Goal: Task Accomplishment & Management: Manage account settings

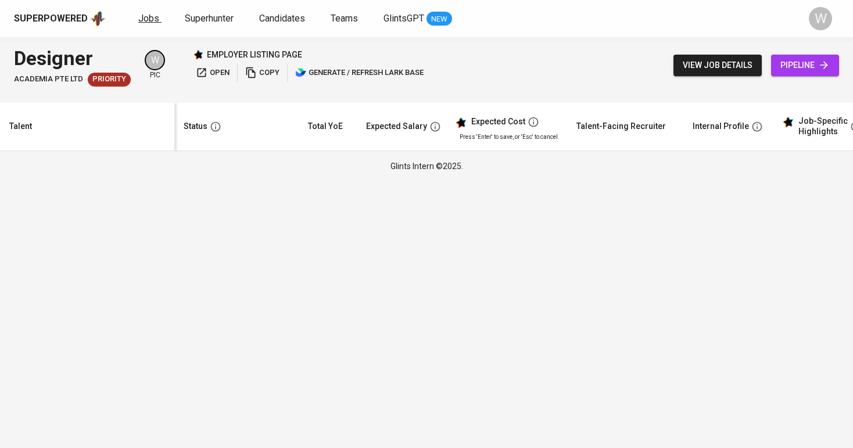
click at [157, 14] on link "Jobs" at bounding box center [149, 19] width 23 height 15
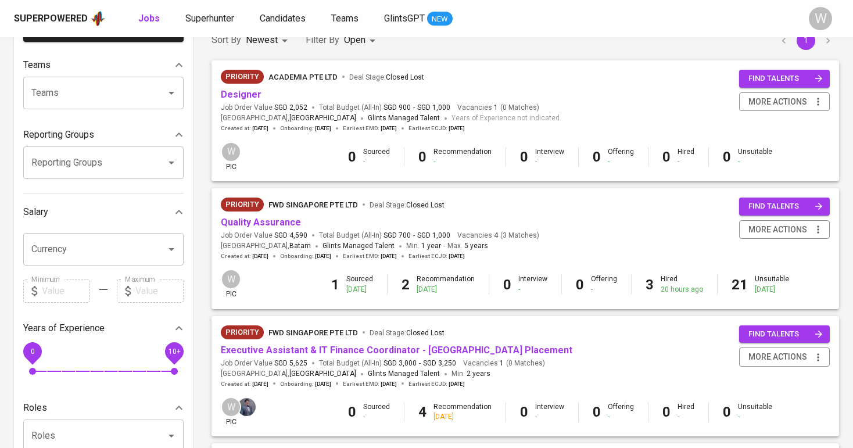
scroll to position [107, 0]
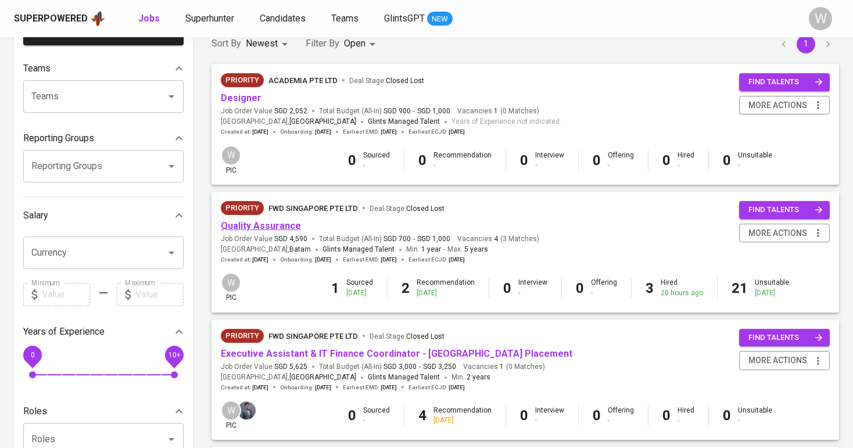
click at [283, 224] on link "Quality Assurance" at bounding box center [261, 225] width 80 height 11
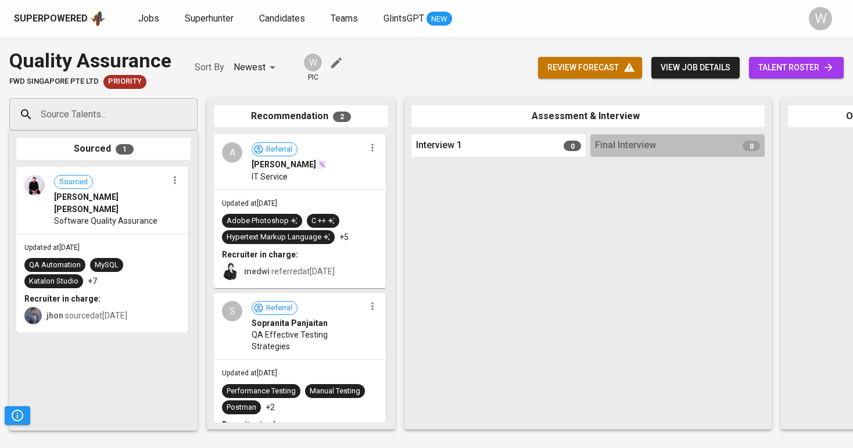
click at [775, 77] on link "talent roster" at bounding box center [796, 67] width 95 height 21
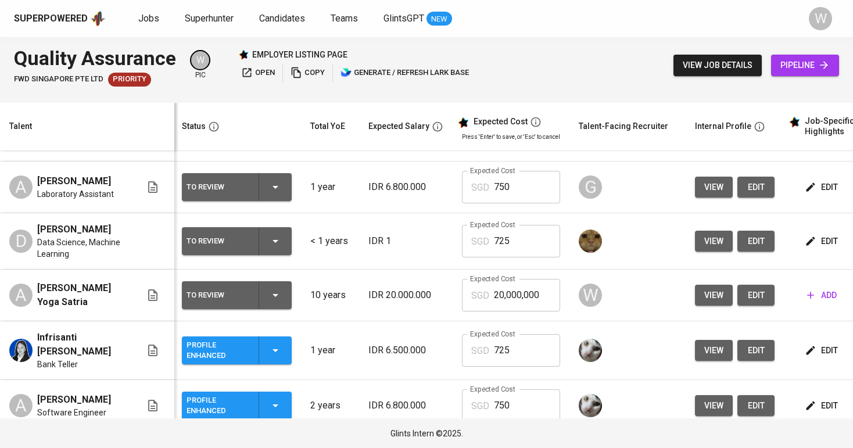
scroll to position [541, 2]
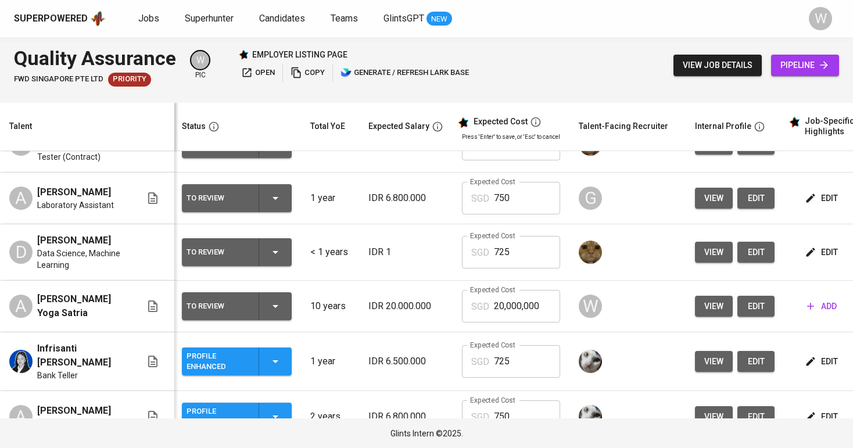
click at [273, 212] on div "To Review" at bounding box center [236, 198] width 100 height 28
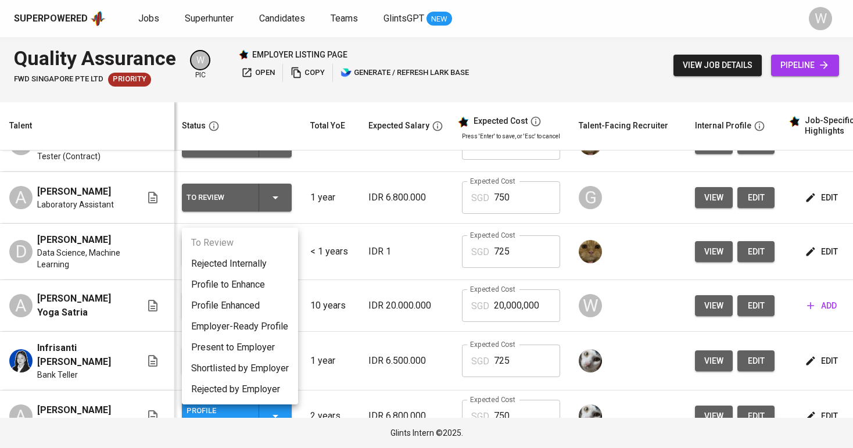
scroll to position [0, 0]
click at [245, 323] on li "Employer-Ready Profile" at bounding box center [240, 326] width 116 height 21
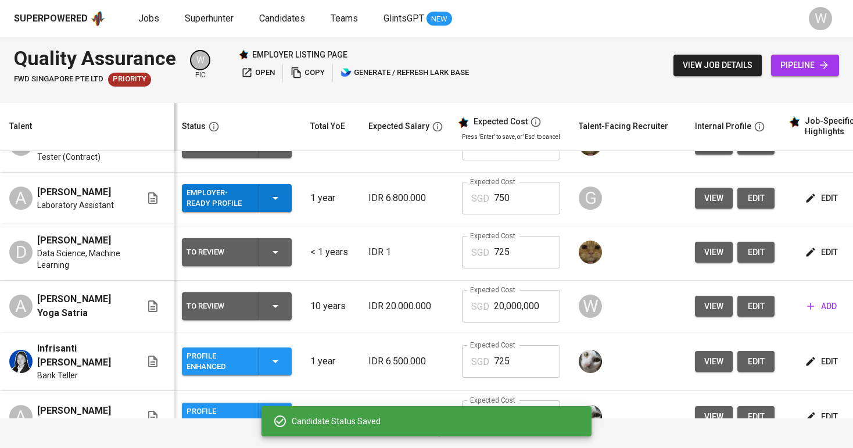
click at [240, 304] on td "To Review" at bounding box center [236, 307] width 128 height 52
click at [261, 212] on div "Employer-Ready Profile" at bounding box center [236, 198] width 100 height 28
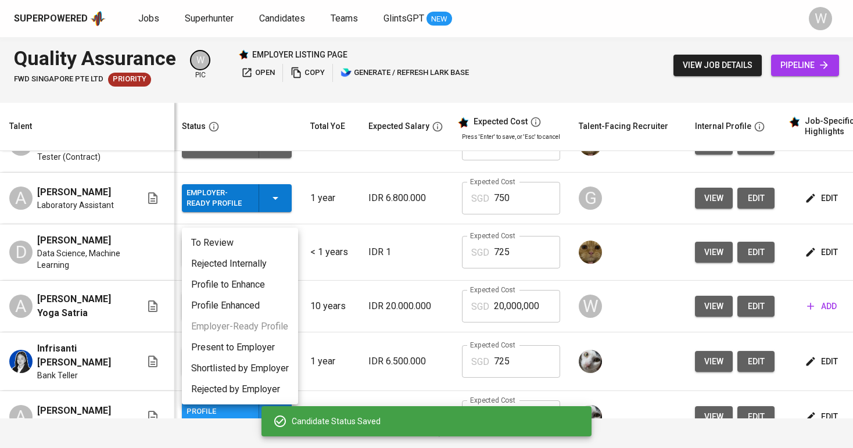
click at [254, 307] on li "Profile Enhanced" at bounding box center [240, 305] width 116 height 21
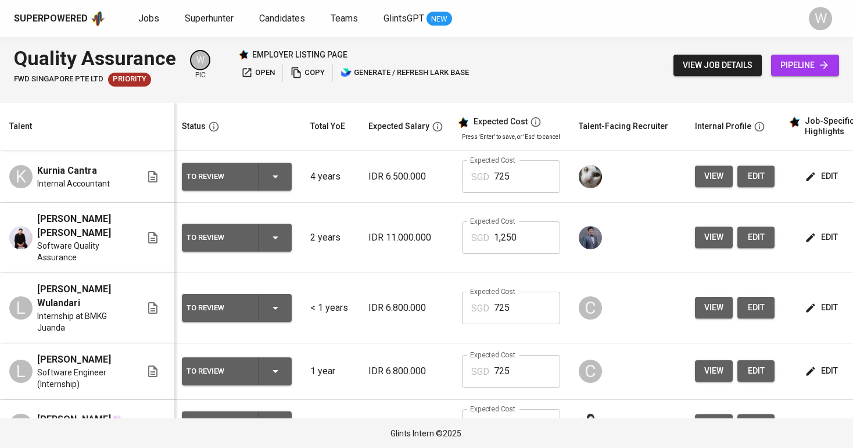
scroll to position [0, 2]
click at [55, 0] on div "Superpowered Jobs Superhunter Candidates Teams GlintsGPT NEW W" at bounding box center [426, 18] width 853 height 37
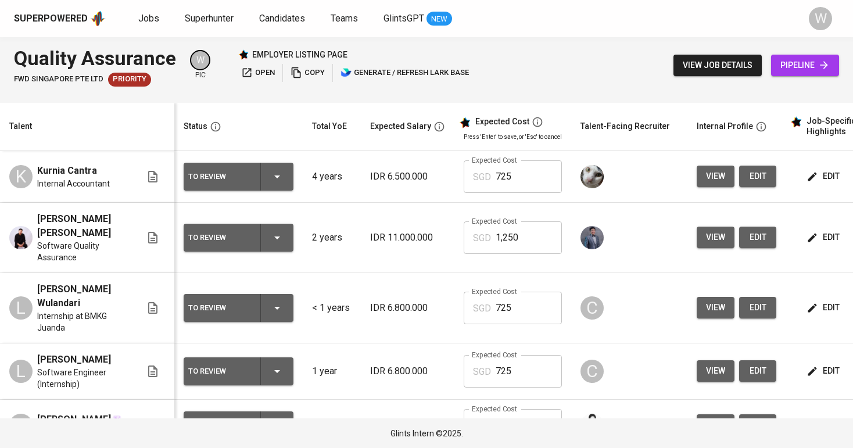
scroll to position [0, 0]
click at [287, 16] on span "Candidates" at bounding box center [282, 18] width 46 height 11
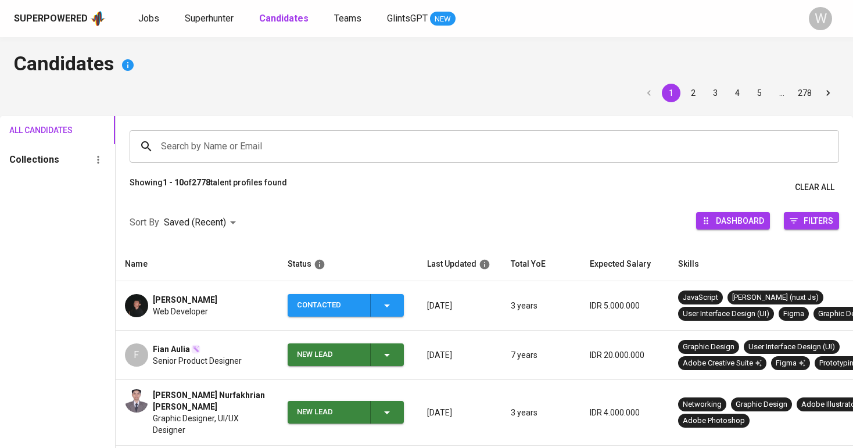
click at [194, 141] on input "Search by Name or Email" at bounding box center [487, 146] width 658 height 22
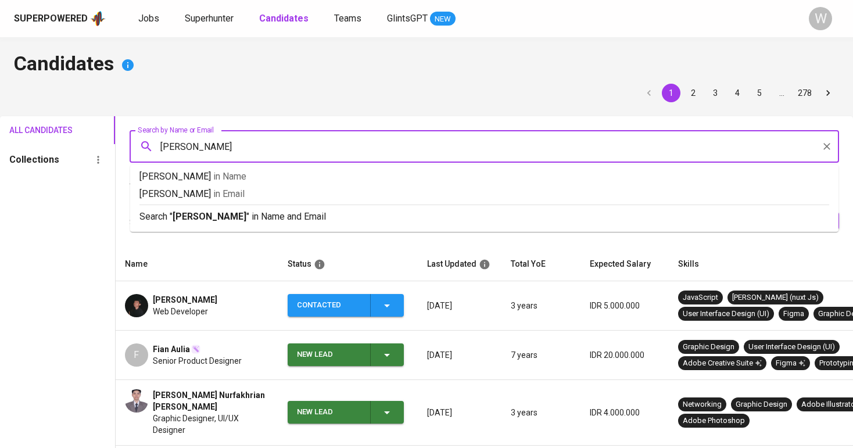
type input "[PERSON_NAME]"
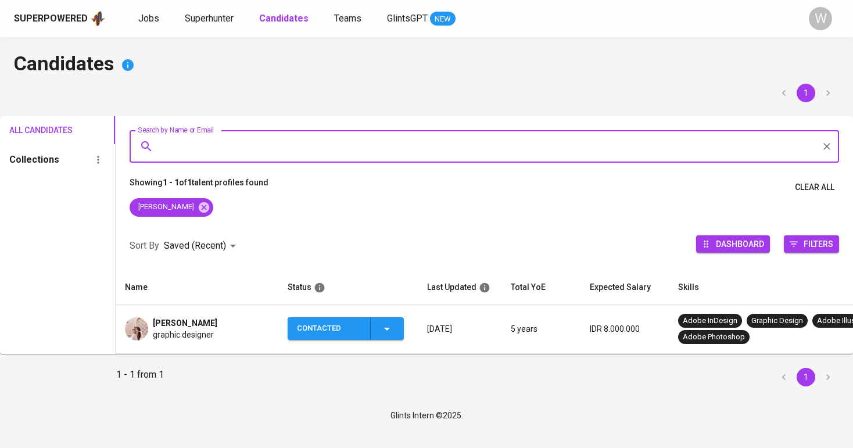
click at [208, 346] on td "[PERSON_NAME] graphic designer" at bounding box center [197, 328] width 163 height 49
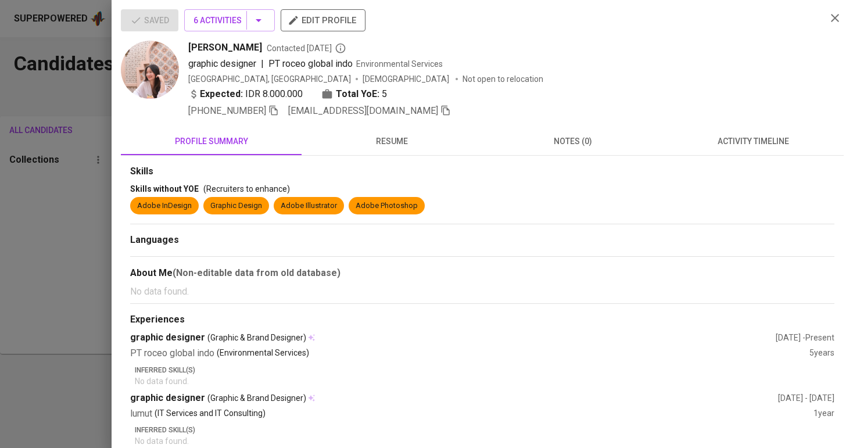
click at [440, 110] on icon "button" at bounding box center [445, 110] width 10 height 10
click at [70, 197] on div at bounding box center [426, 224] width 853 height 448
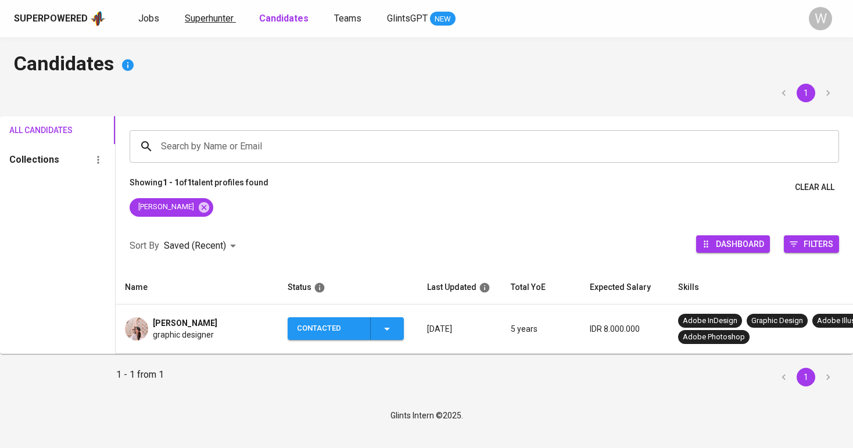
click at [227, 18] on span "Superhunter" at bounding box center [209, 18] width 49 height 11
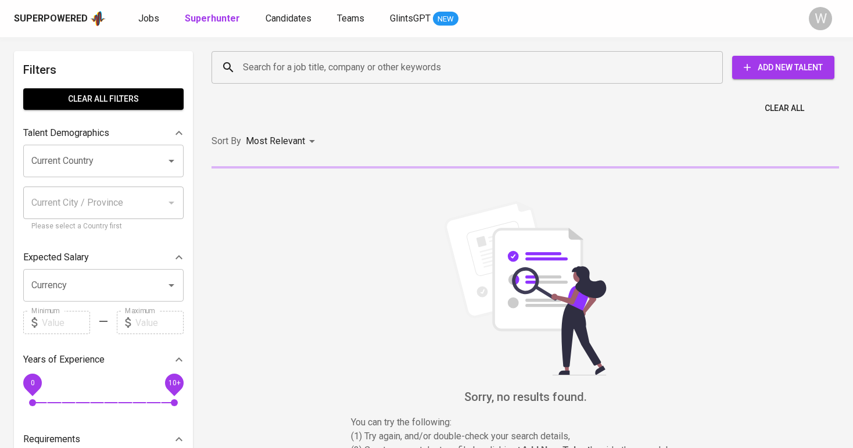
click at [258, 69] on input "Search for a job title, company or other keywords" at bounding box center [470, 67] width 460 height 22
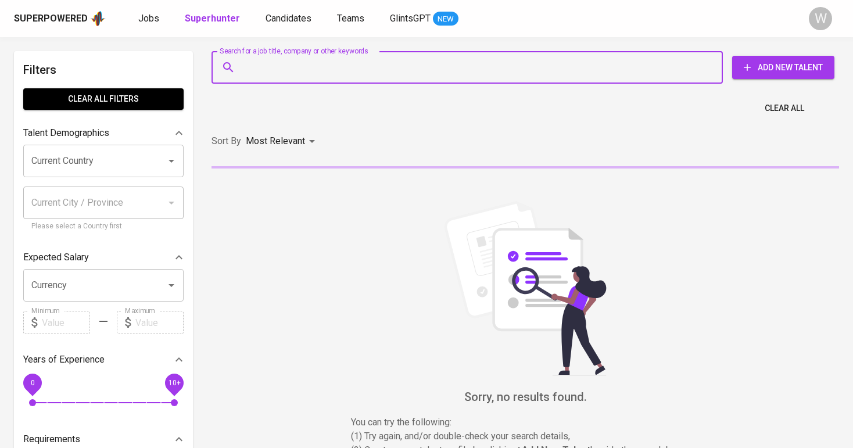
paste input "[EMAIL_ADDRESS][DOMAIN_NAME]"
type input "[EMAIL_ADDRESS][DOMAIN_NAME]"
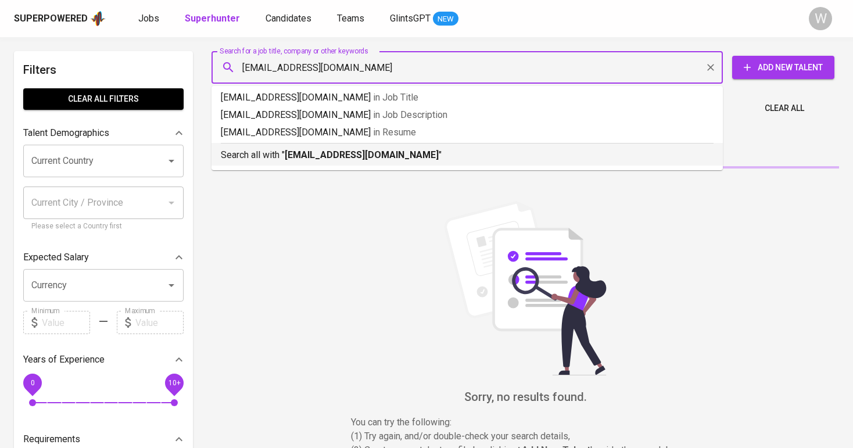
click at [304, 158] on b "[EMAIL_ADDRESS][DOMAIN_NAME]" at bounding box center [362, 154] width 154 height 11
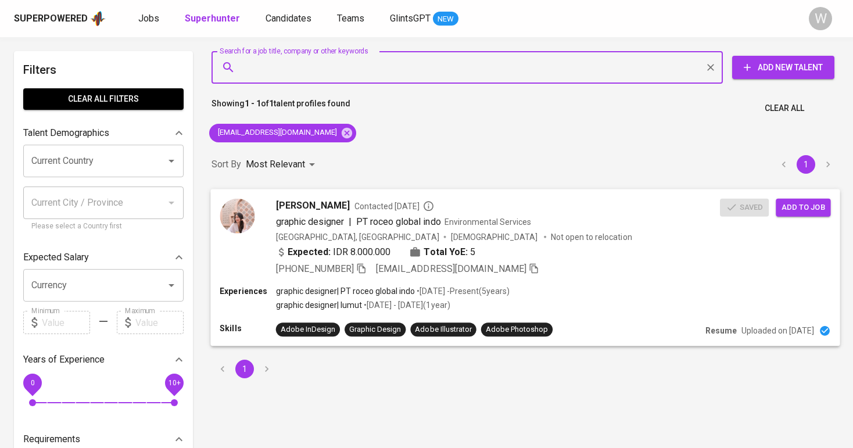
click at [792, 203] on span "Add to job" at bounding box center [802, 206] width 43 height 13
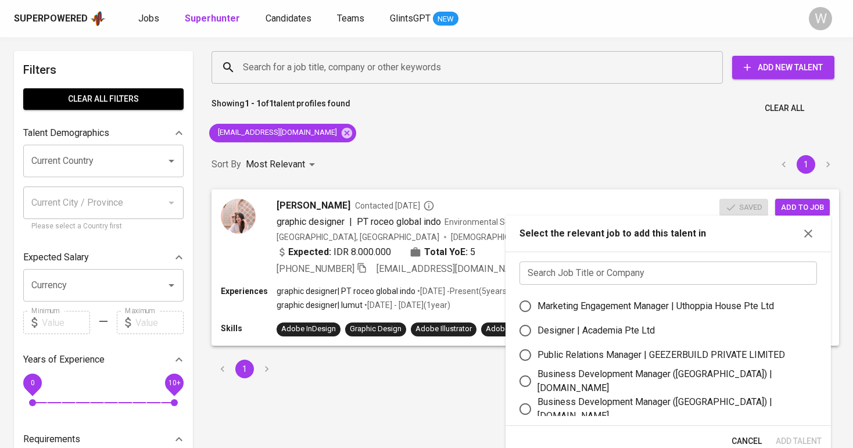
click at [607, 326] on div "Designer | Academia Pte Ltd" at bounding box center [595, 331] width 117 height 14
click at [537, 326] on input "Designer | Academia Pte Ltd" at bounding box center [525, 330] width 24 height 24
radio input "true"
click at [773, 434] on button "Add Talent" at bounding box center [798, 440] width 55 height 21
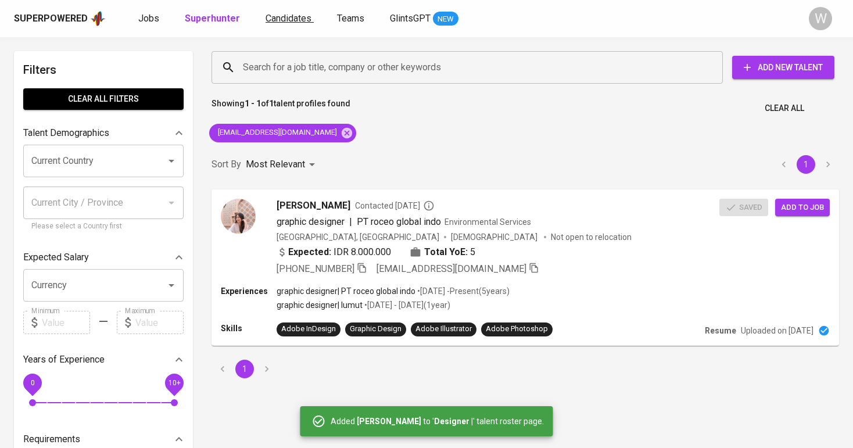
click at [268, 22] on span "Candidates" at bounding box center [288, 18] width 46 height 11
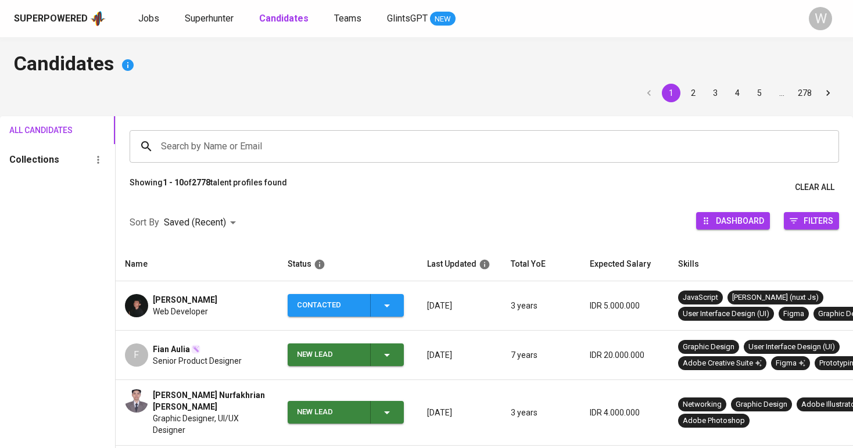
click at [246, 134] on div "Search by Name or Email" at bounding box center [484, 146] width 709 height 33
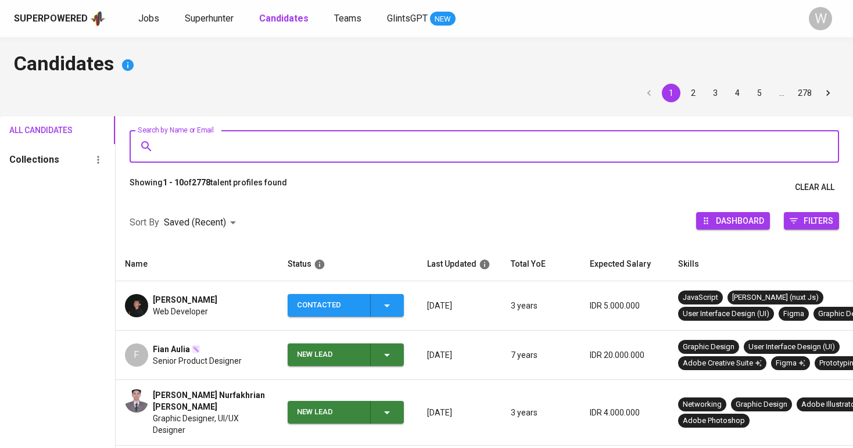
click at [246, 134] on div "Search by Name or Email" at bounding box center [484, 146] width 709 height 33
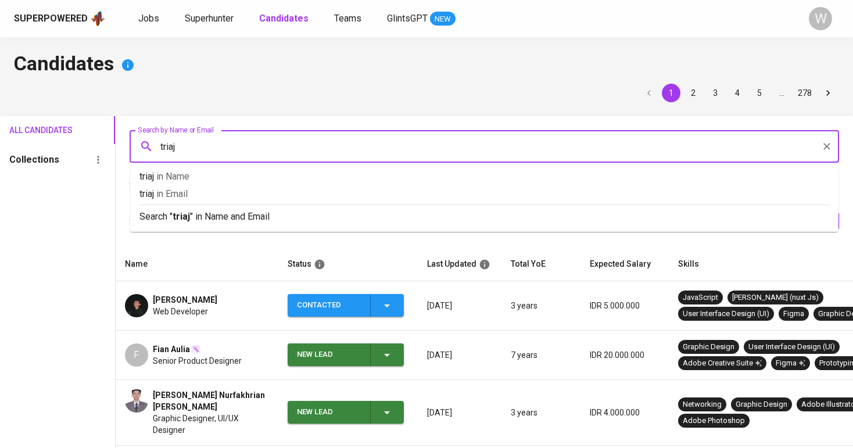
type input "triaji"
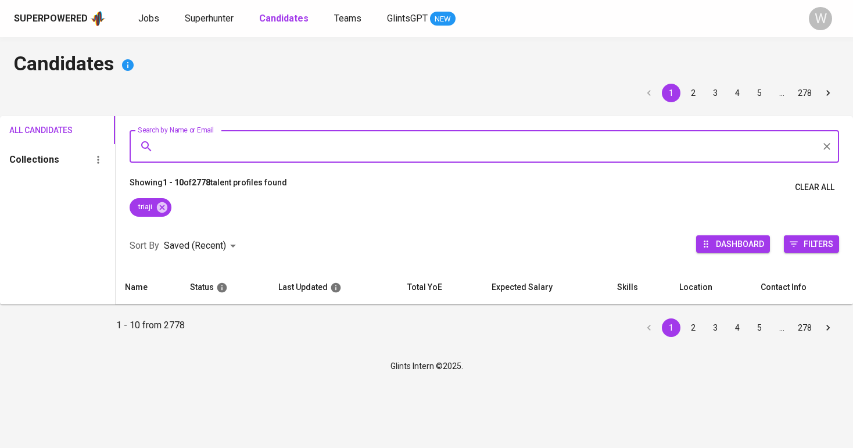
click at [172, 201] on div "triaji" at bounding box center [484, 209] width 737 height 23
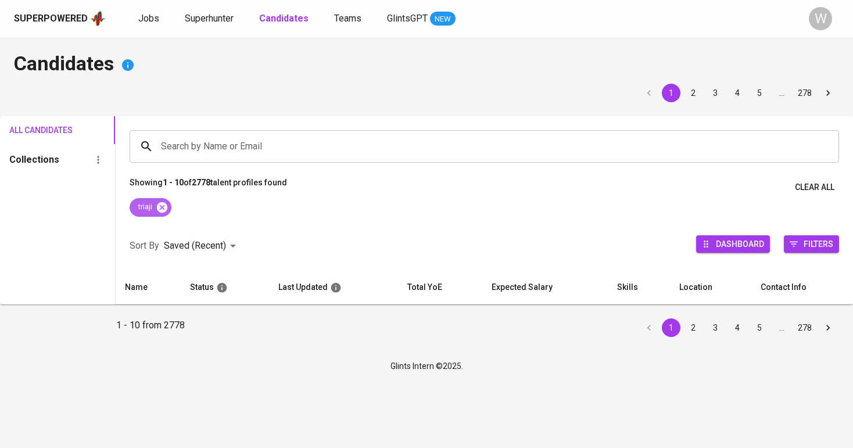
click at [168, 202] on icon at bounding box center [162, 207] width 13 height 13
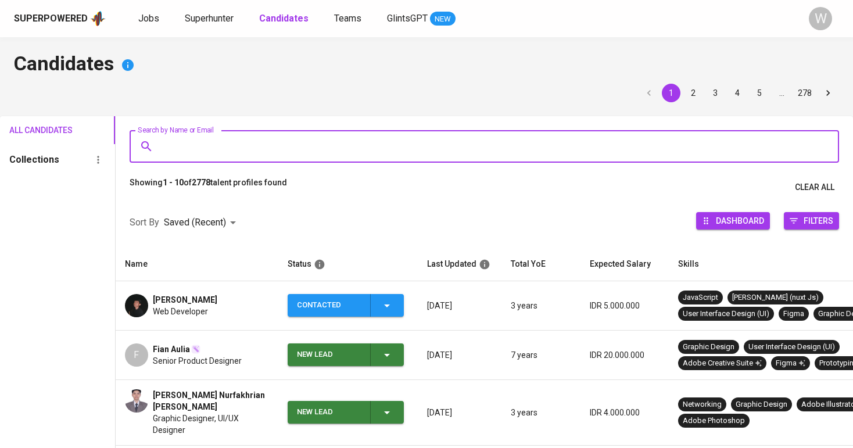
click at [182, 150] on input "Search by Name or Email" at bounding box center [487, 146] width 658 height 22
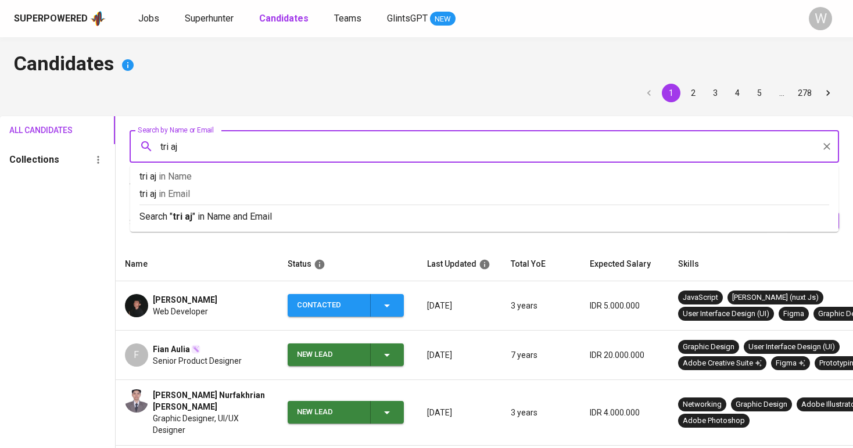
type input "tri aji"
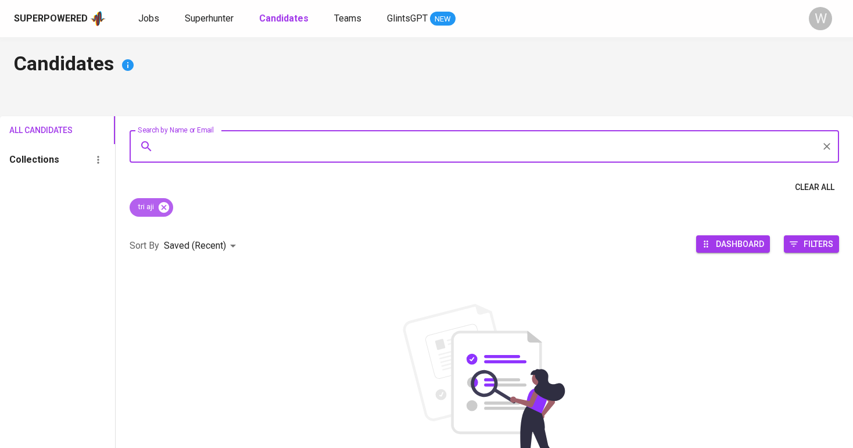
click at [168, 201] on icon at bounding box center [163, 207] width 13 height 13
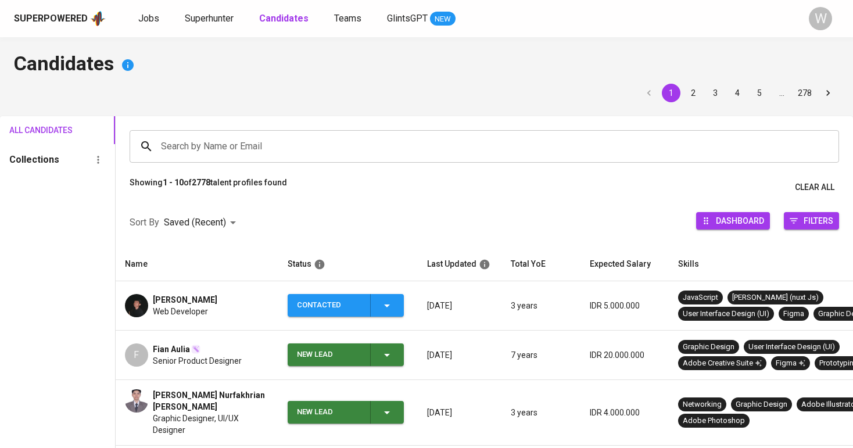
click at [188, 130] on div "Search by Name or Email" at bounding box center [484, 146] width 709 height 33
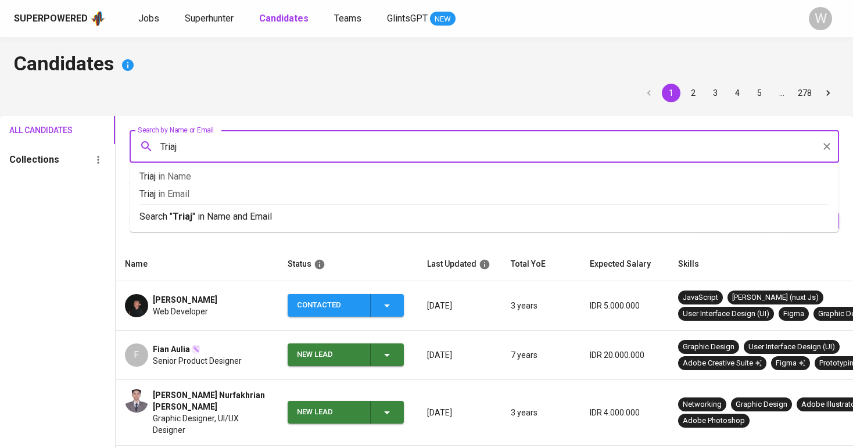
type input "Triaji"
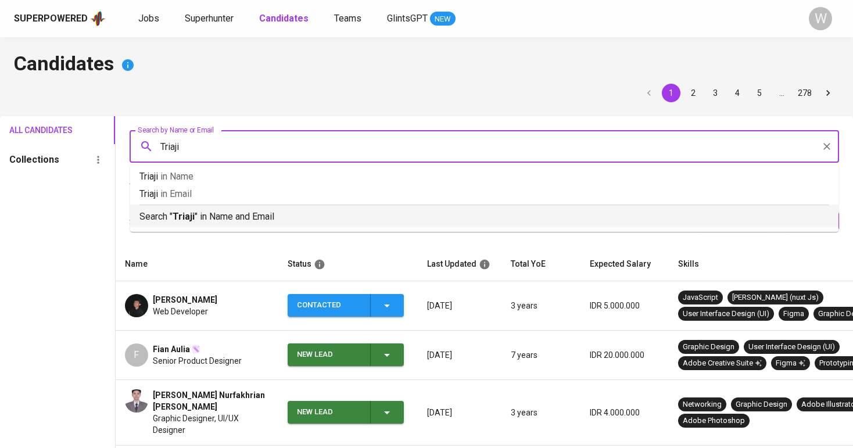
click at [254, 215] on p "Search " Triaji " in Name and Email" at bounding box center [483, 217] width 689 height 14
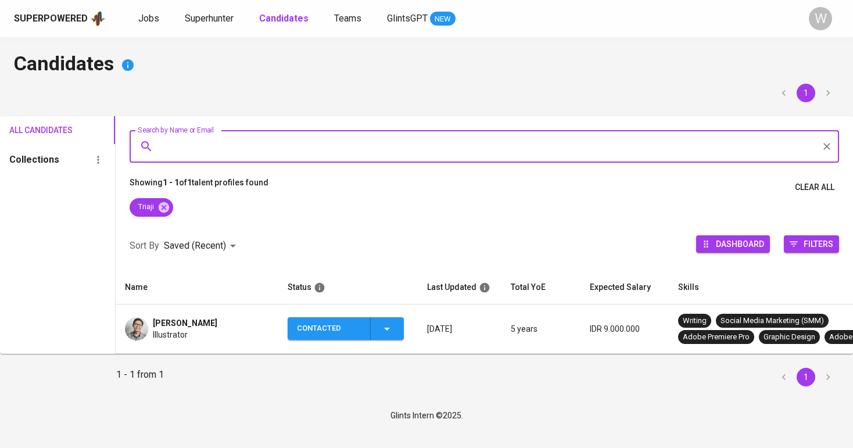
click at [193, 333] on div "Illustrator" at bounding box center [185, 335] width 64 height 12
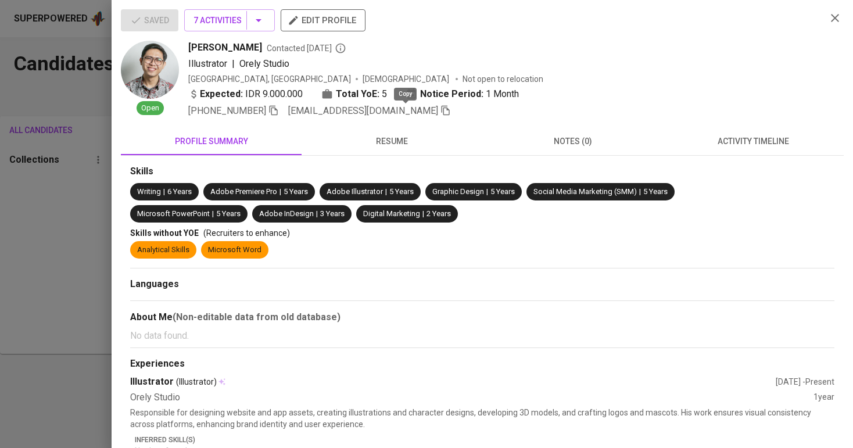
click at [440, 110] on icon "button" at bounding box center [445, 110] width 10 height 10
click at [95, 215] on div at bounding box center [426, 224] width 853 height 448
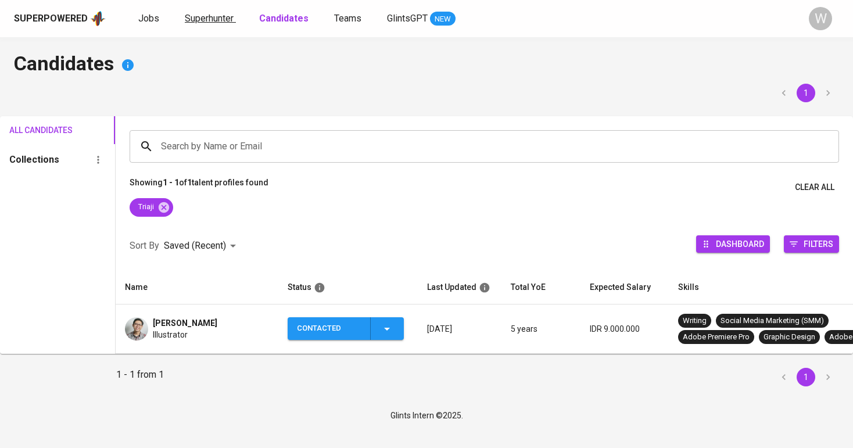
click at [199, 19] on span "Superhunter" at bounding box center [209, 18] width 49 height 11
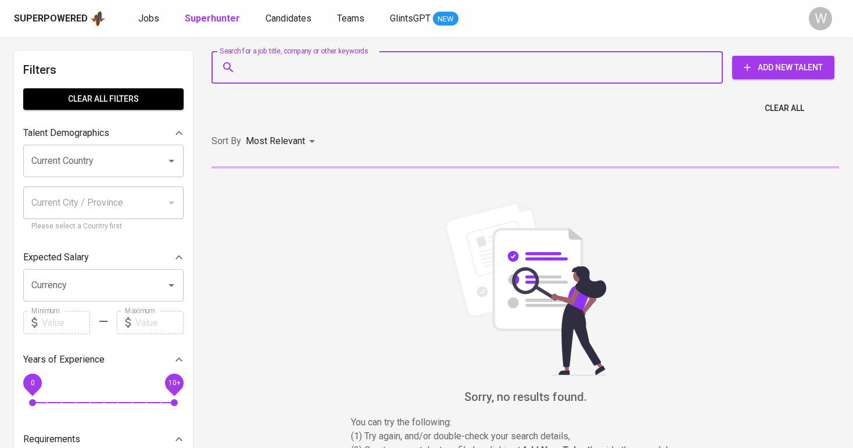
click at [271, 69] on input "Search for a job title, company or other keywords" at bounding box center [470, 67] width 460 height 22
paste input "[EMAIL_ADDRESS][DOMAIN_NAME]"
type input "[EMAIL_ADDRESS][DOMAIN_NAME]"
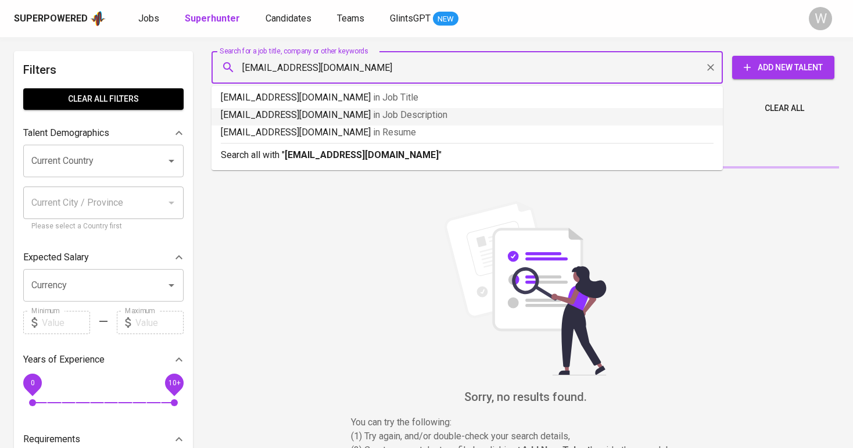
click at [324, 160] on p "Search all with " [EMAIL_ADDRESS][DOMAIN_NAME] "" at bounding box center [467, 155] width 493 height 14
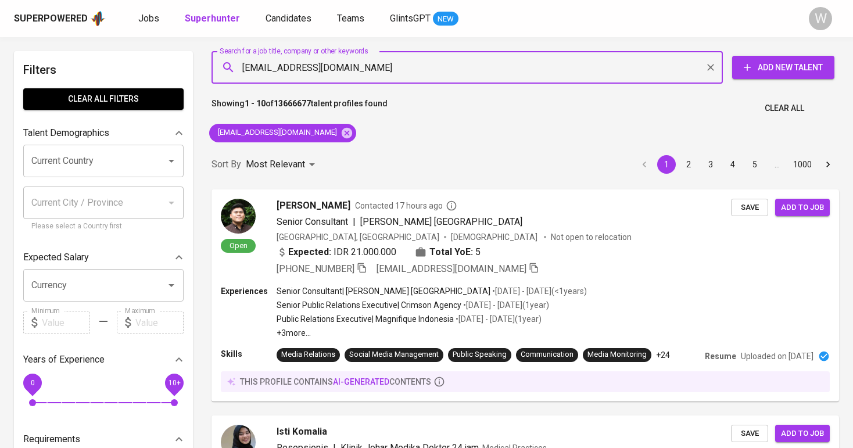
click at [664, 153] on div "Sort By Most Relevant MOST_RELEVANT 1 2 3 4 5 … 1000" at bounding box center [524, 164] width 641 height 35
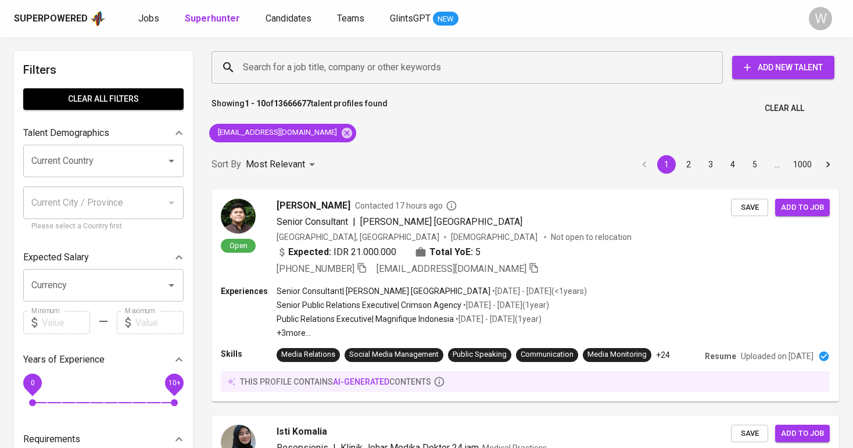
click at [353, 154] on div "Sort By Most Relevant MOST_RELEVANT 1 2 3 4 5 … 1000" at bounding box center [524, 164] width 641 height 35
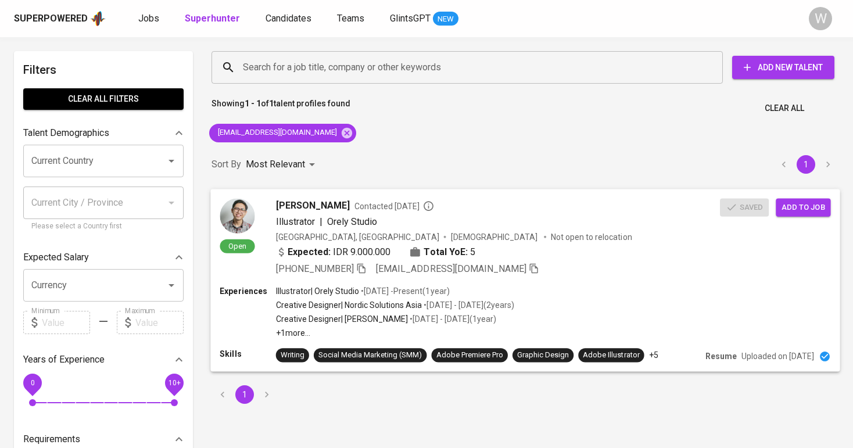
click at [806, 214] on button "Add to job" at bounding box center [802, 207] width 55 height 18
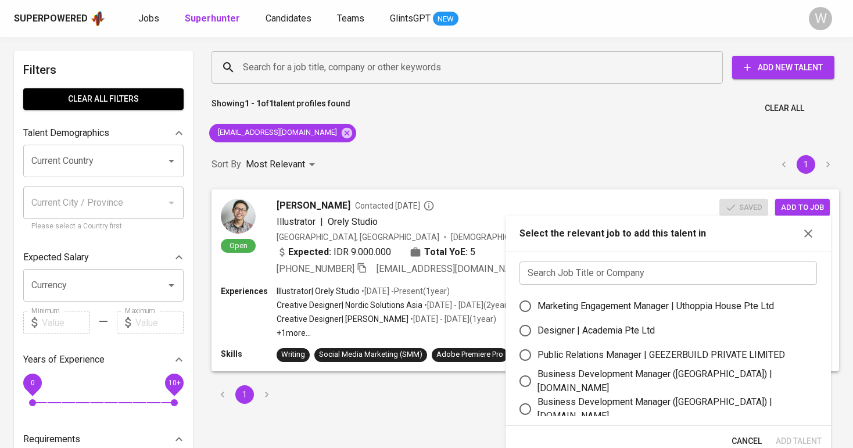
click at [606, 326] on div "Designer | Academia Pte Ltd" at bounding box center [595, 331] width 117 height 14
click at [537, 326] on input "Designer | Academia Pte Ltd" at bounding box center [525, 330] width 24 height 24
radio input "true"
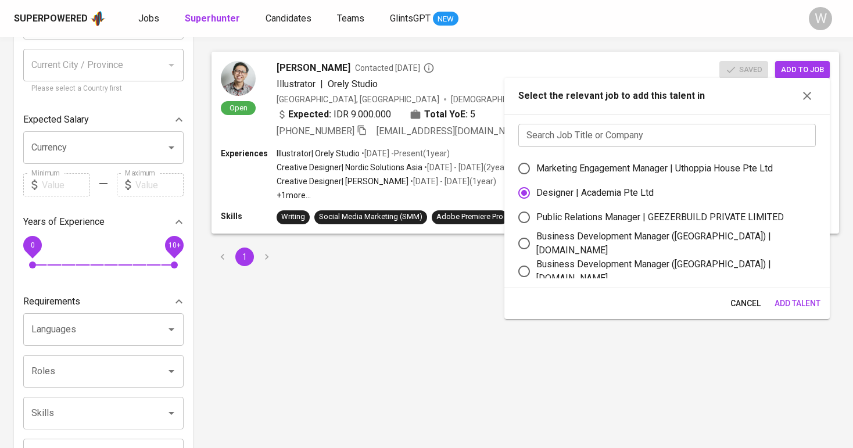
scroll to position [143, 0]
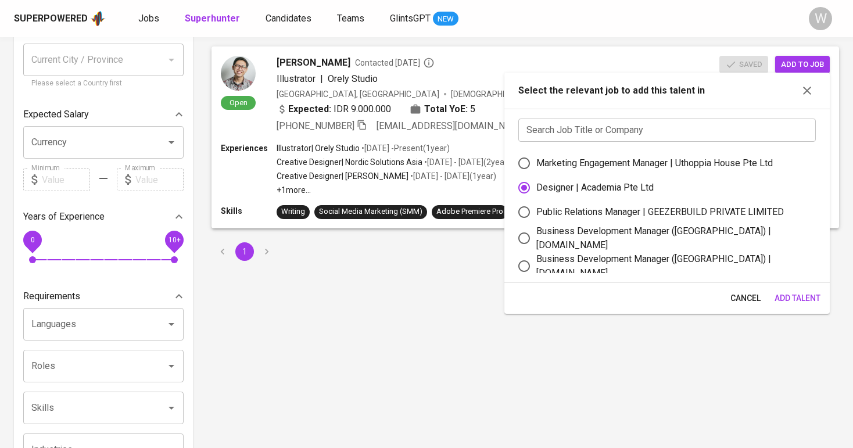
click at [793, 295] on span "Add Talent" at bounding box center [797, 298] width 46 height 15
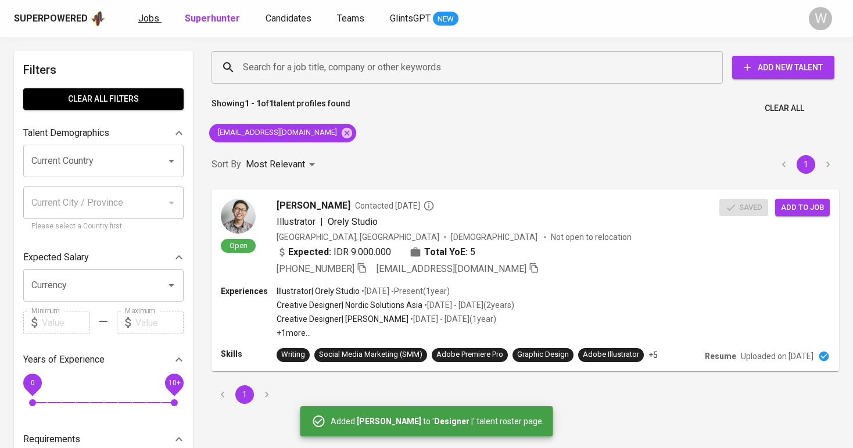
scroll to position [0, 0]
click at [145, 23] on span "Jobs" at bounding box center [148, 18] width 21 height 11
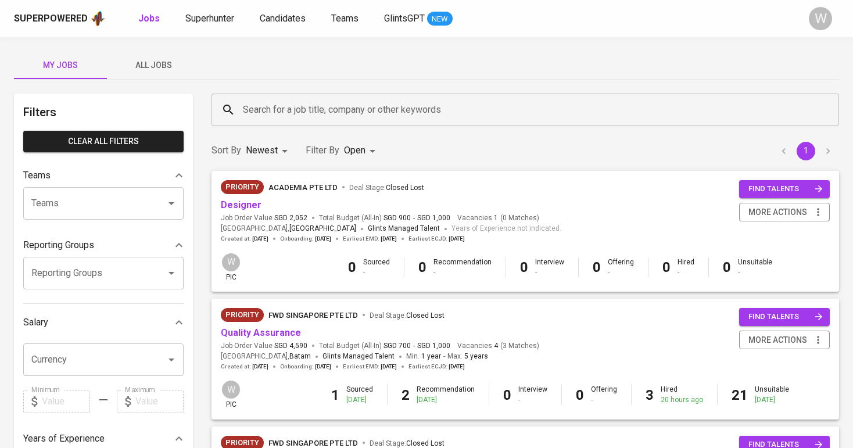
click at [163, 64] on span "All Jobs" at bounding box center [153, 65] width 79 height 15
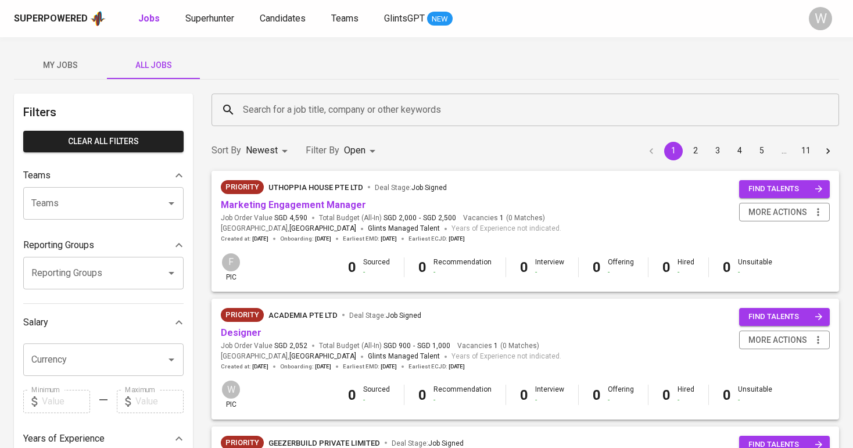
click at [241, 103] on input "Search for a job title, company or other keywords" at bounding box center [528, 110] width 576 height 22
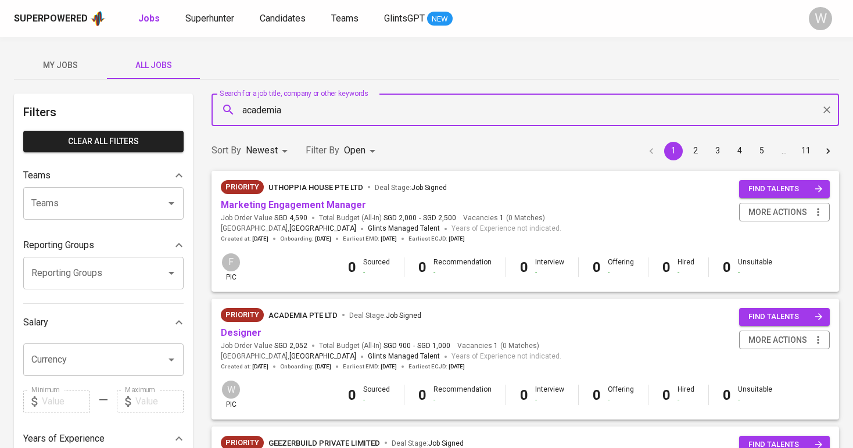
type input "academia"
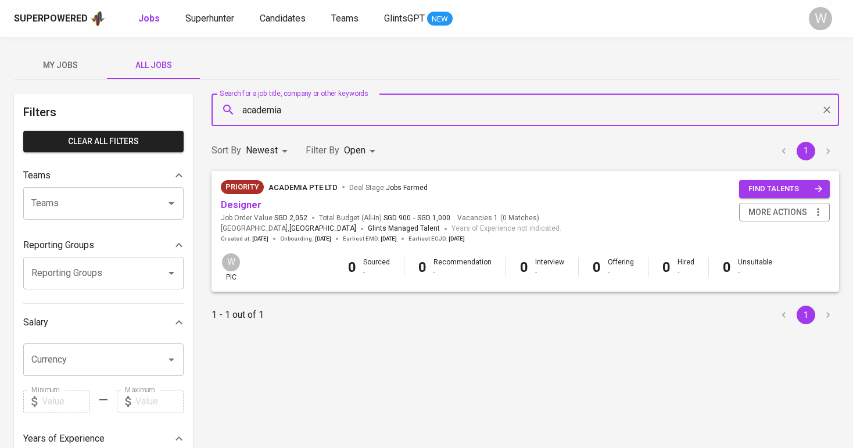
click at [346, 145] on body "Superpowered Jobs Superhunter Candidates Teams GlintsGPT NEW W My Jobs All Jobs…" at bounding box center [426, 396] width 853 height 793
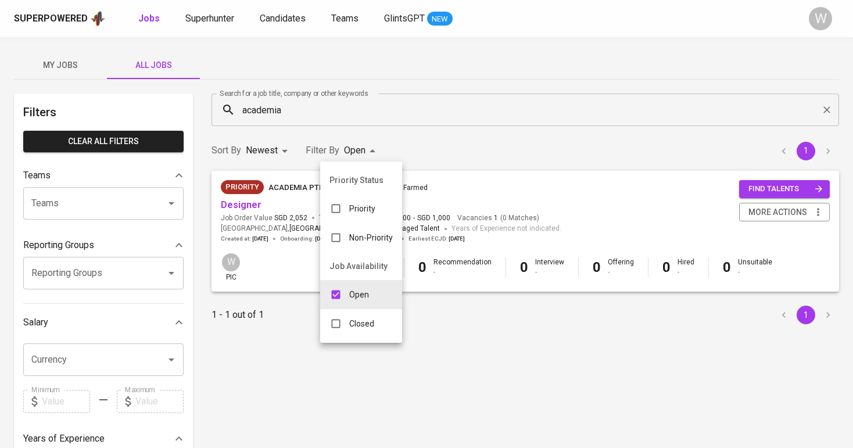
click at [360, 330] on div "Closed" at bounding box center [351, 323] width 63 height 22
type input "OPEN,CLOSE"
checkbox input "true"
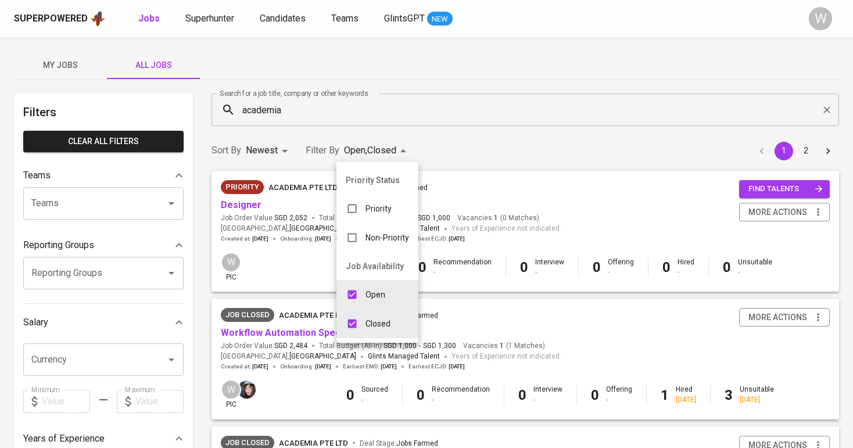
click at [252, 285] on div at bounding box center [426, 224] width 853 height 448
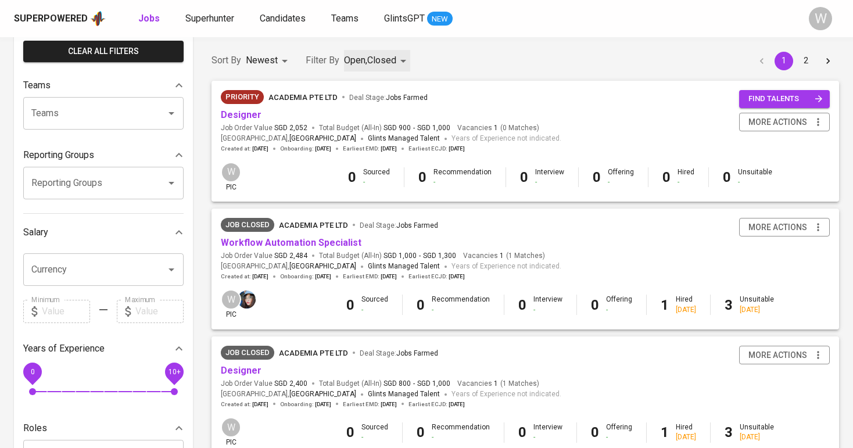
scroll to position [162, 0]
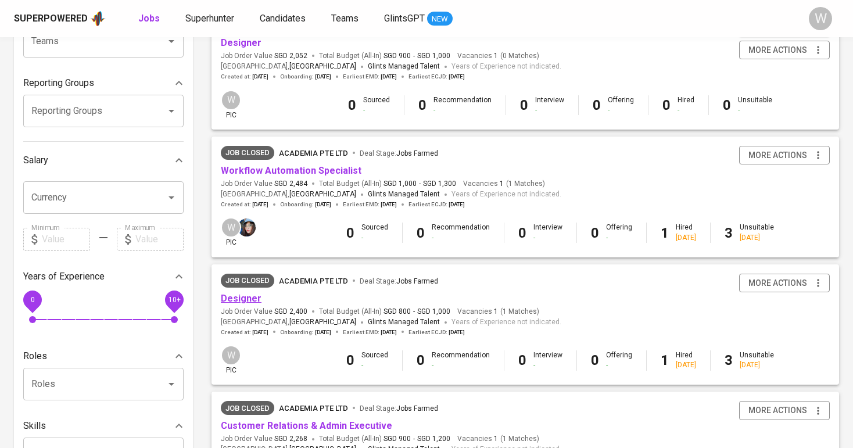
click at [248, 299] on link "Designer" at bounding box center [241, 298] width 41 height 11
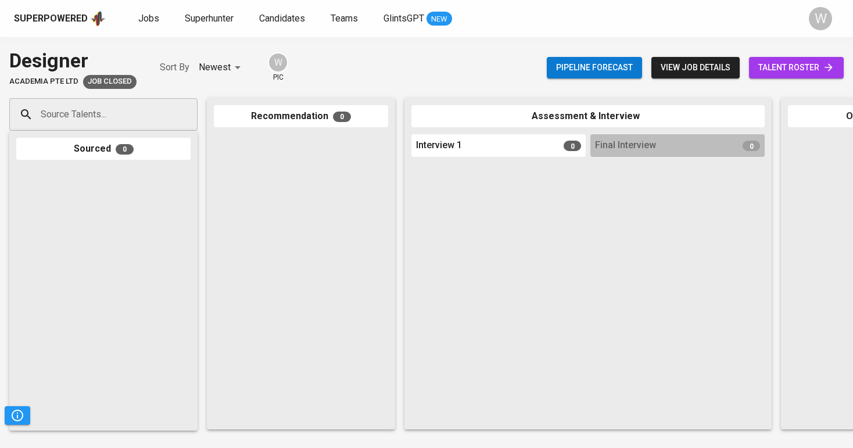
click at [836, 59] on link "talent roster" at bounding box center [796, 67] width 95 height 21
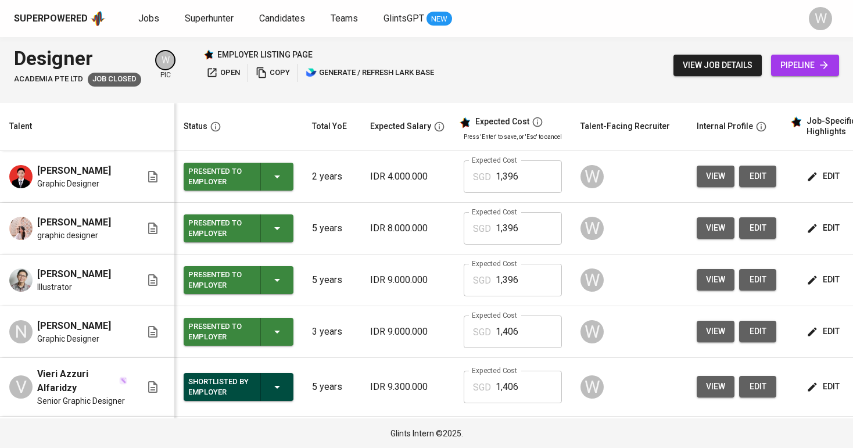
click at [815, 287] on span "edit" at bounding box center [823, 279] width 31 height 15
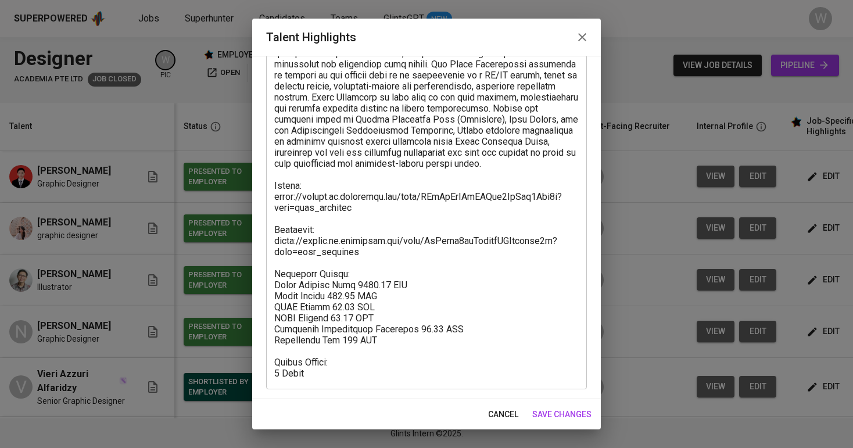
scroll to position [162, 0]
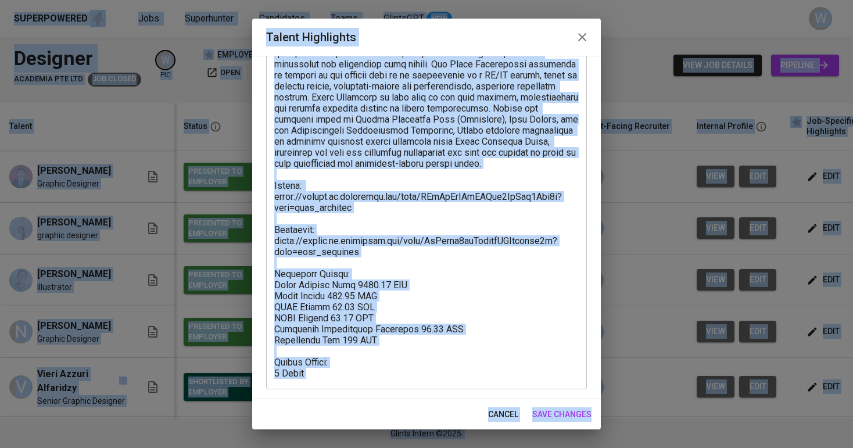
click at [407, 357] on textarea at bounding box center [426, 174] width 304 height 408
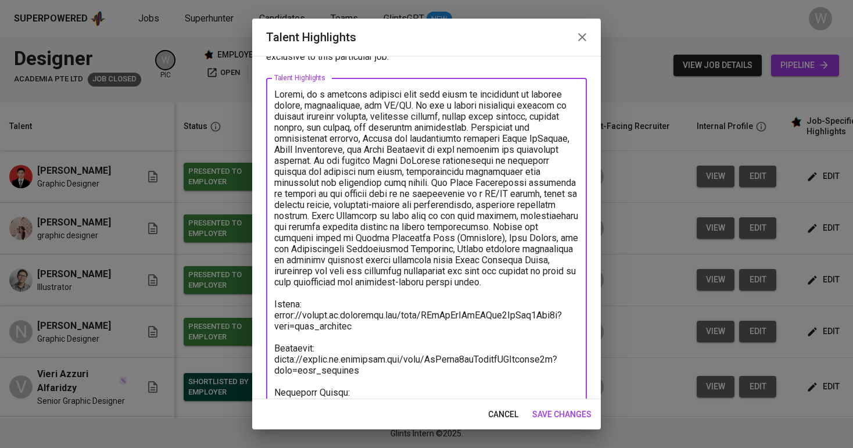
scroll to position [0, 0]
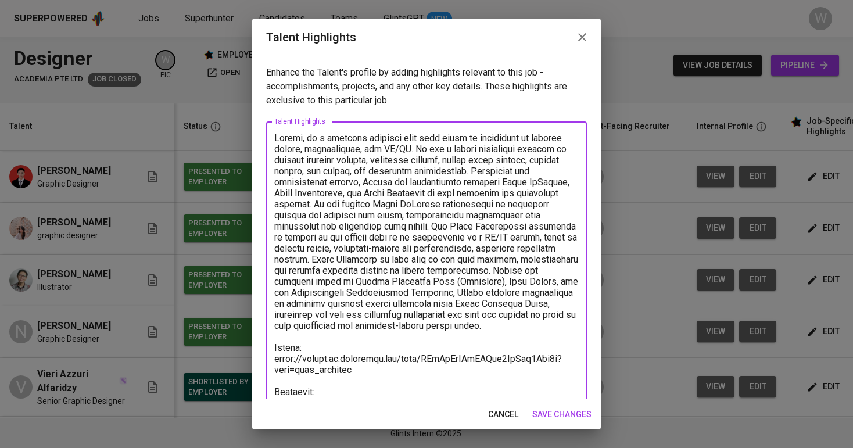
drag, startPoint x: 324, startPoint y: 375, endPoint x: 312, endPoint y: -34, distance: 409.1
click at [312, 0] on html "Superpowered Jobs Superhunter Candidates Teams GlintsGPT NEW W Designer Academi…" at bounding box center [426, 224] width 853 height 448
click at [566, 403] on div "cancel save changes" at bounding box center [426, 414] width 348 height 31
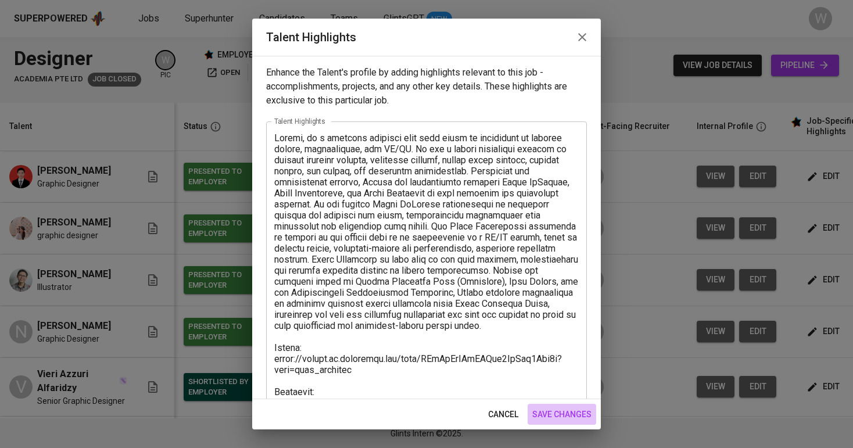
click at [563, 415] on span "save changes" at bounding box center [561, 414] width 59 height 15
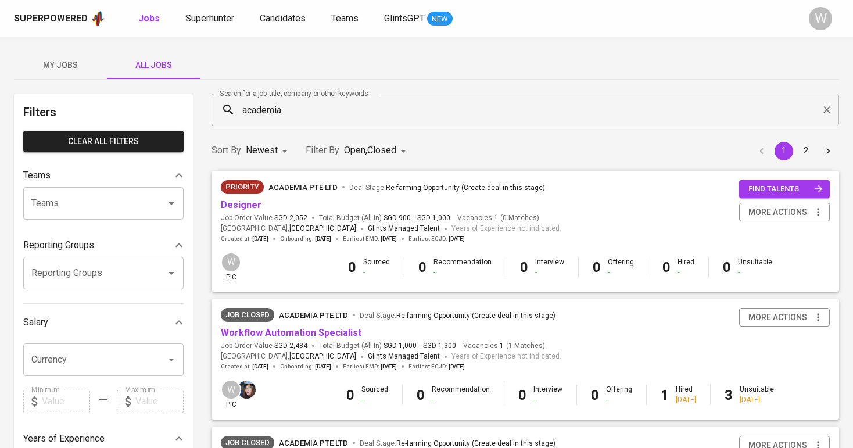
click at [244, 203] on link "Designer" at bounding box center [241, 204] width 41 height 11
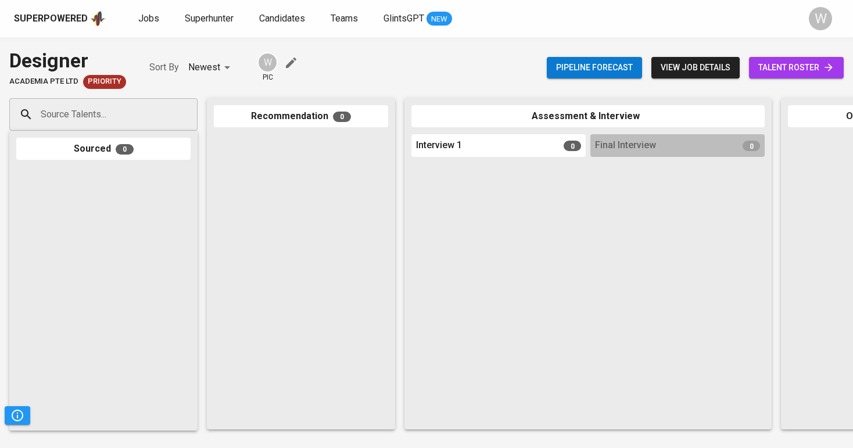
click at [789, 73] on span "talent roster" at bounding box center [796, 67] width 76 height 15
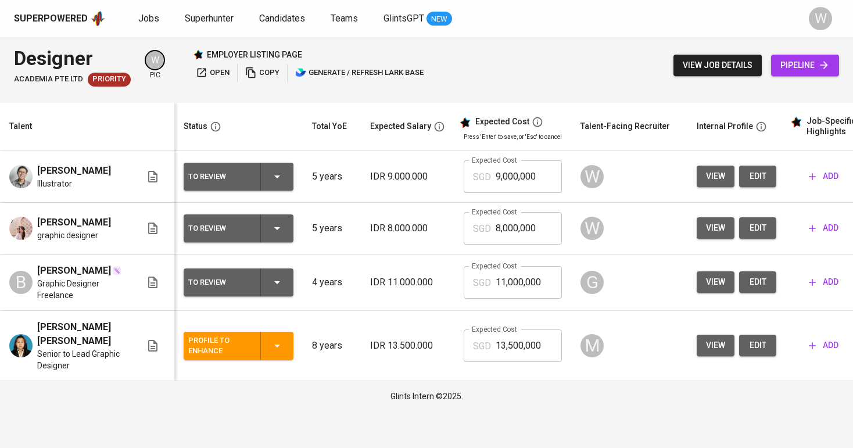
click at [839, 160] on td "add" at bounding box center [837, 177] width 105 height 52
click at [831, 175] on span "add" at bounding box center [823, 176] width 30 height 15
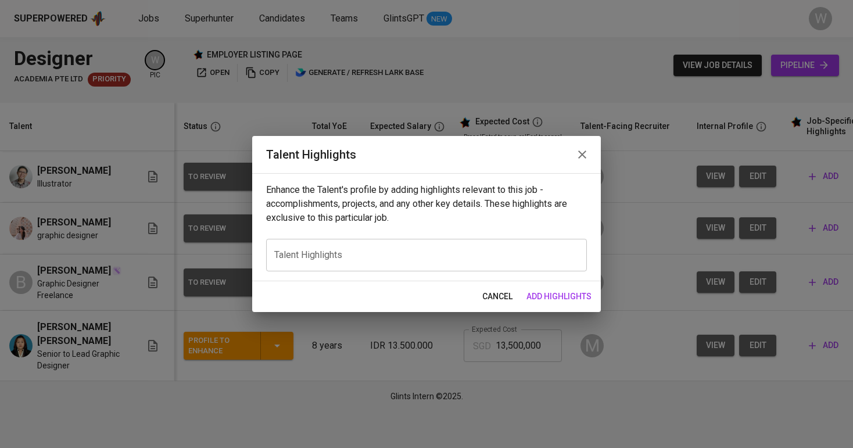
click at [486, 251] on textarea at bounding box center [426, 255] width 304 height 11
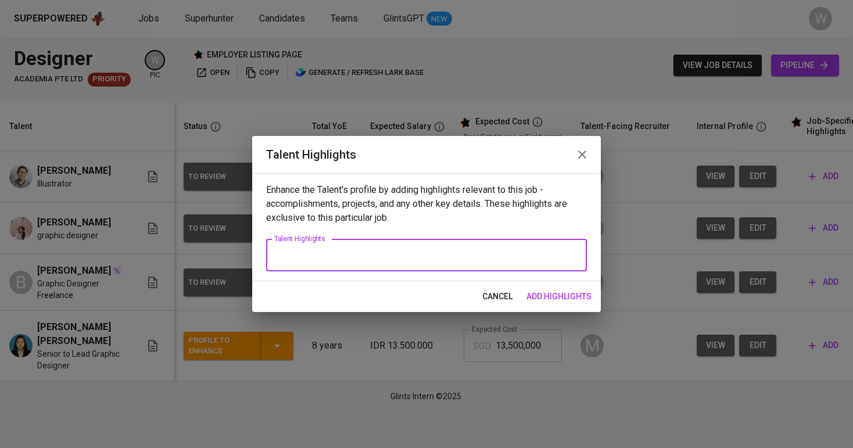
paste textarea "[PERSON_NAME], is a creative designer with five years of experience in graphic …"
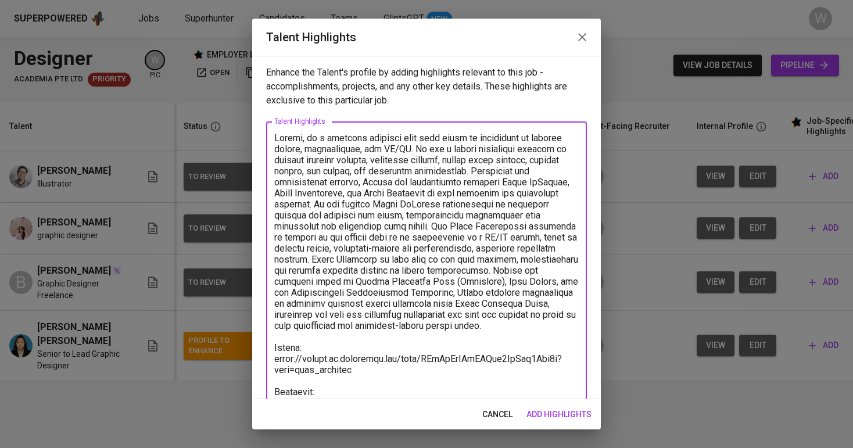
scroll to position [162, 0]
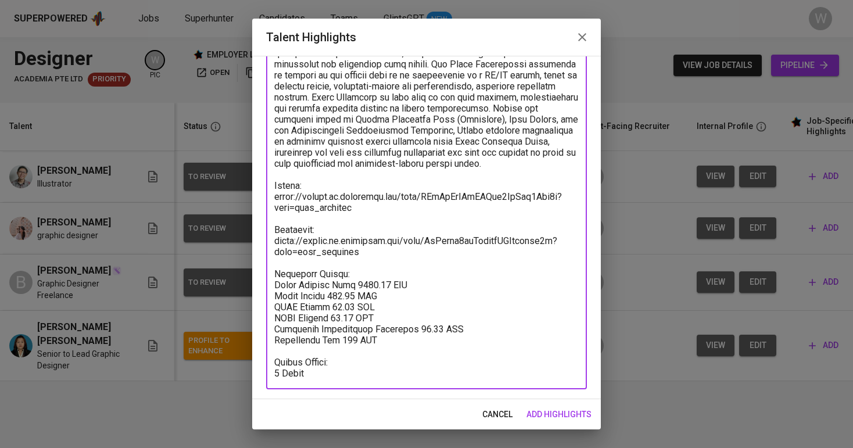
type textarea "[PERSON_NAME], is a creative designer with five years of experience in graphic …"
click at [559, 429] on div "cancel add highlights" at bounding box center [426, 414] width 348 height 31
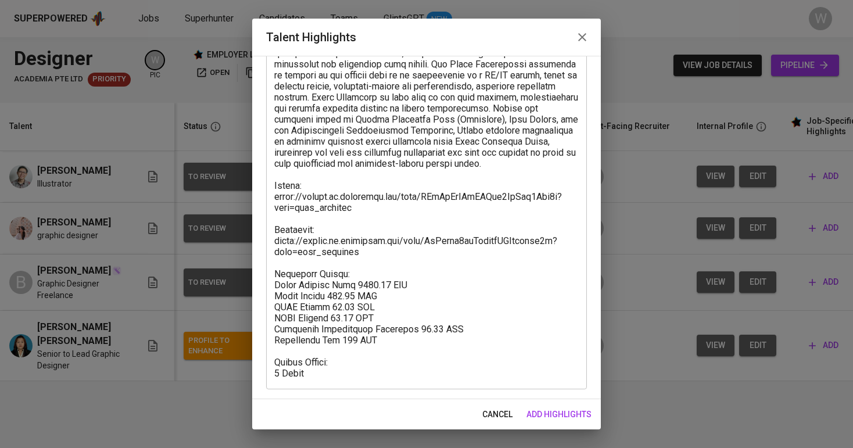
click at [559, 414] on span "add highlights" at bounding box center [558, 414] width 65 height 15
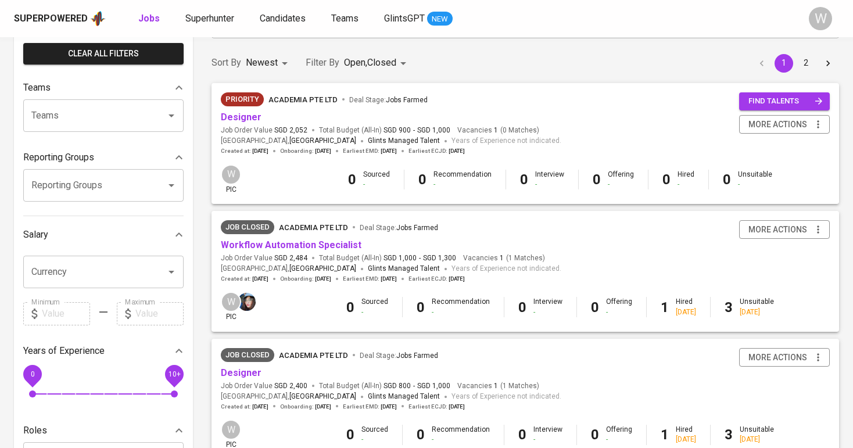
scroll to position [171, 0]
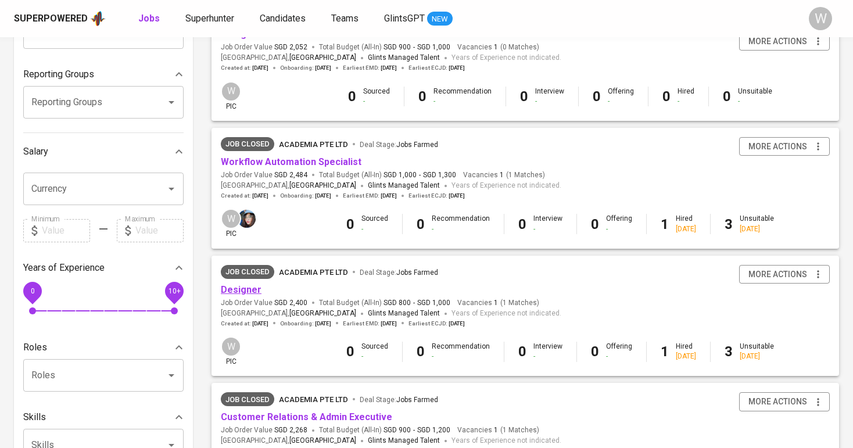
click at [233, 287] on link "Designer" at bounding box center [241, 289] width 41 height 11
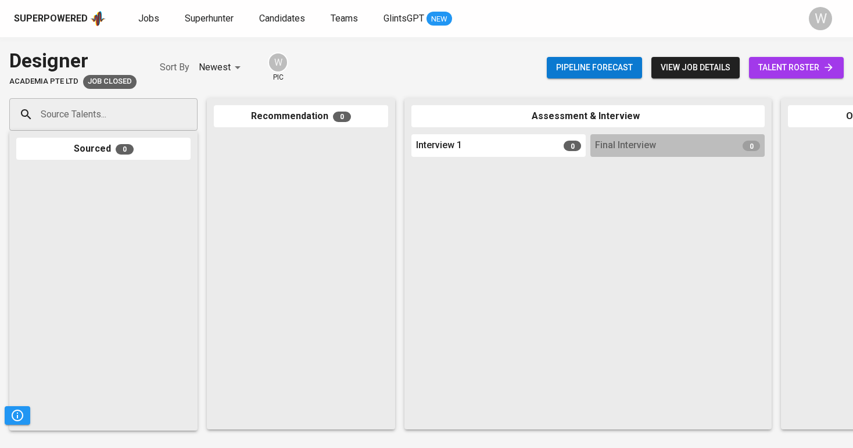
click at [749, 69] on link "talent roster" at bounding box center [796, 67] width 95 height 21
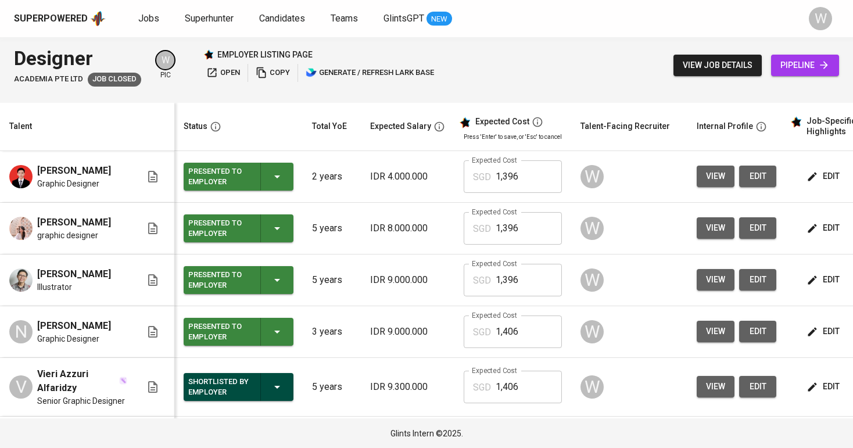
click at [808, 232] on icon "button" at bounding box center [812, 228] width 9 height 9
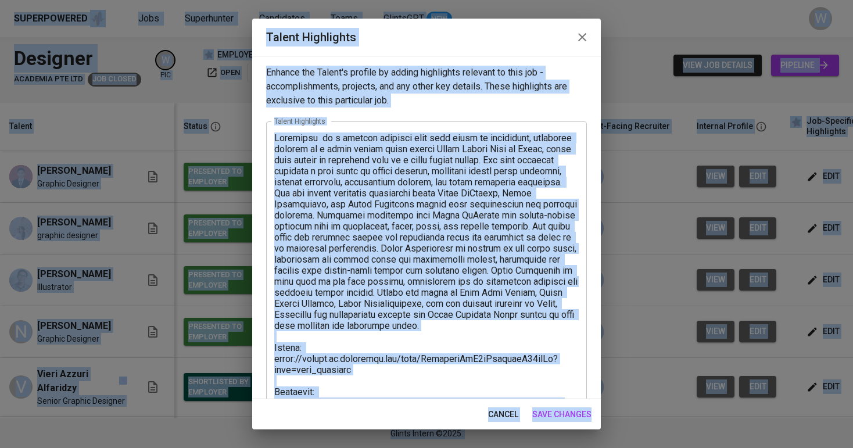
click at [412, 374] on textarea at bounding box center [426, 336] width 304 height 408
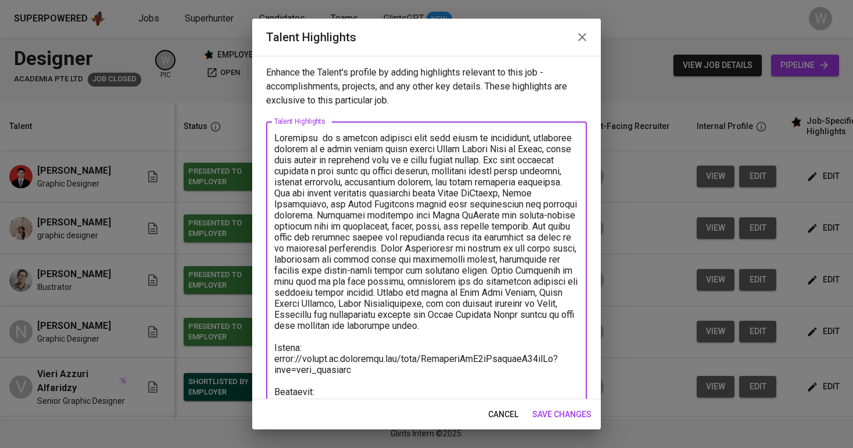
click at [549, 415] on span "save changes" at bounding box center [561, 414] width 59 height 15
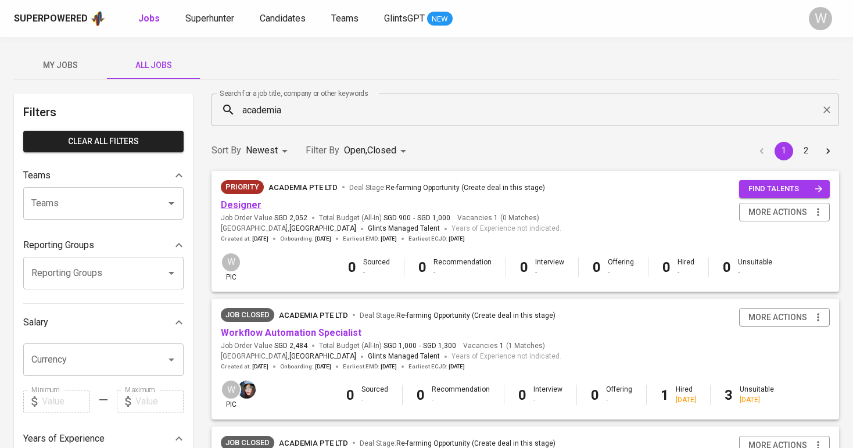
click at [244, 206] on link "Designer" at bounding box center [241, 204] width 41 height 11
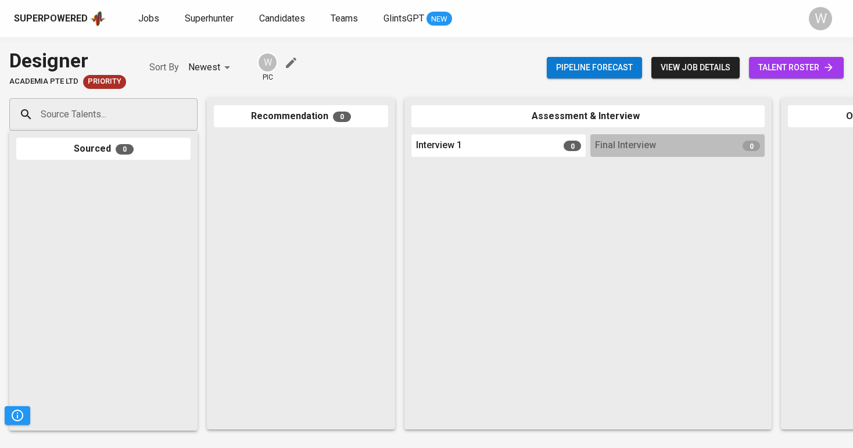
click at [780, 76] on link "talent roster" at bounding box center [796, 67] width 95 height 21
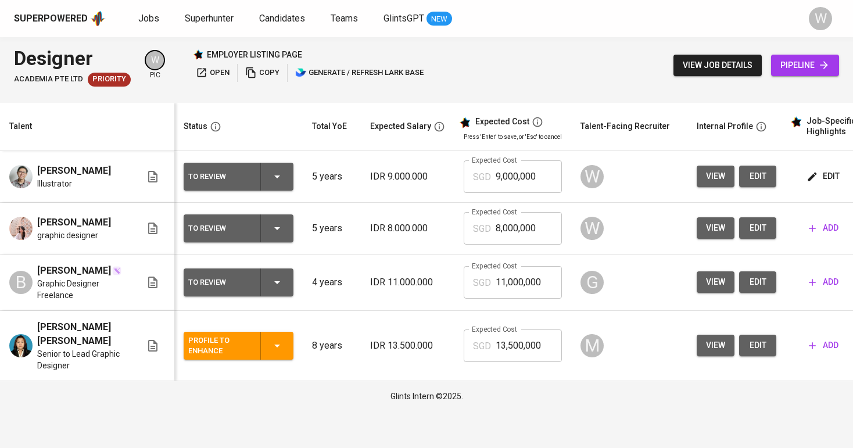
click at [807, 222] on icon "button" at bounding box center [812, 228] width 12 height 12
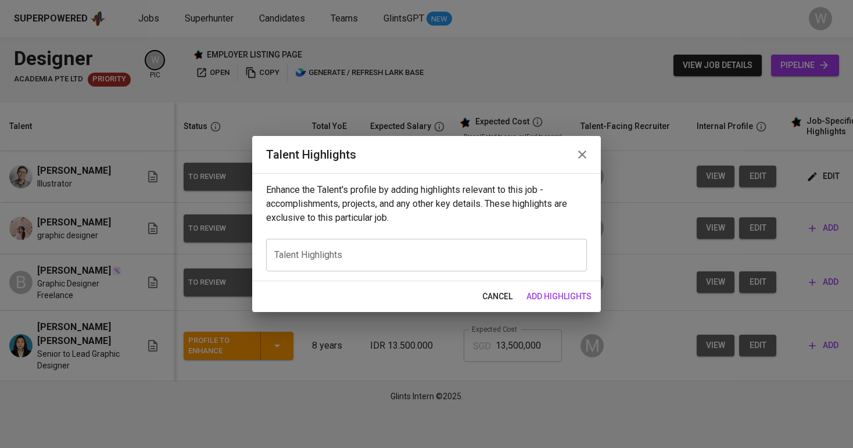
click at [459, 267] on div "x Talent Highlights" at bounding box center [426, 255] width 321 height 33
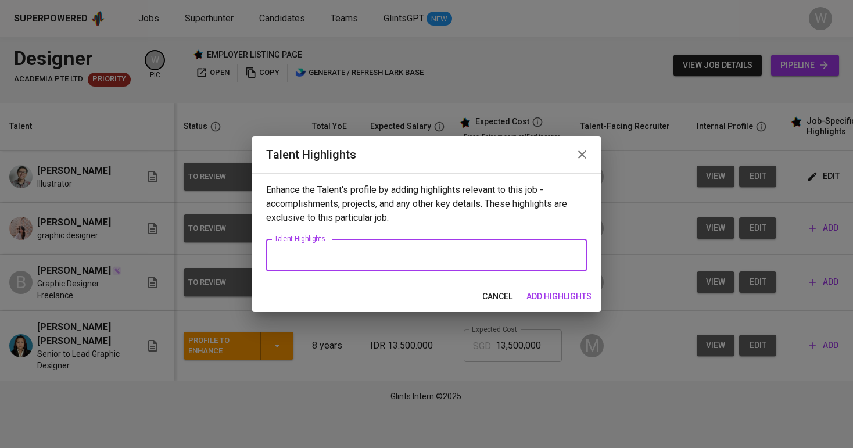
paste textarea "[PERSON_NAME] is a graphic designer with five years of experience, currently wo…"
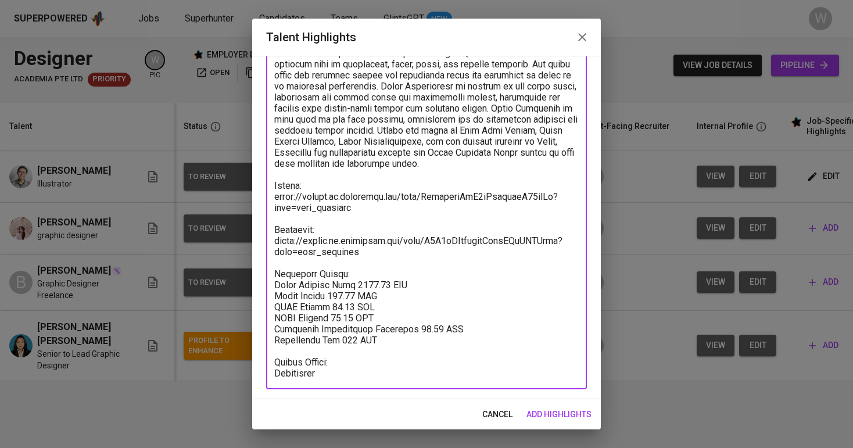
type textarea "[PERSON_NAME] is a graphic designer with five years of experience, currently wo…"
click at [530, 412] on span "add highlights" at bounding box center [558, 414] width 65 height 15
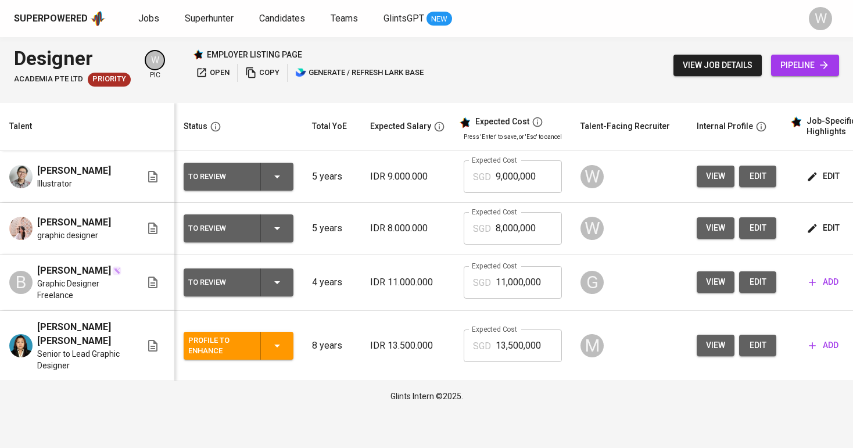
click at [511, 5] on div "Superpowered Jobs Superhunter Candidates Teams GlintsGPT NEW W" at bounding box center [426, 18] width 853 height 37
click at [142, 15] on span "Jobs" at bounding box center [148, 18] width 21 height 11
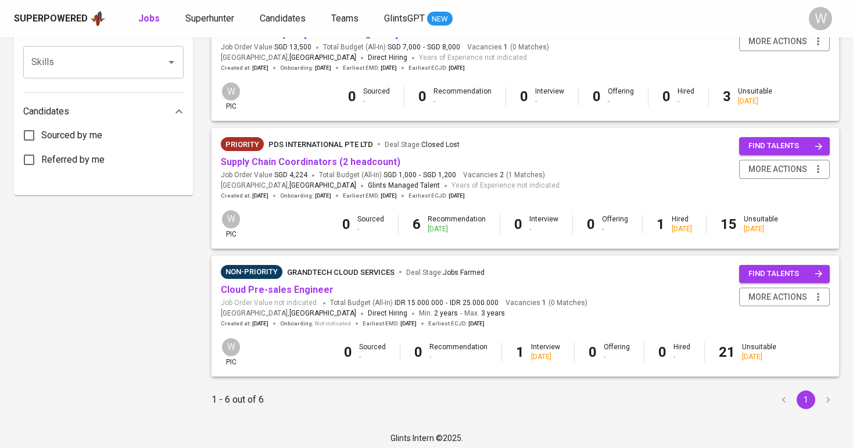
scroll to position [549, 0]
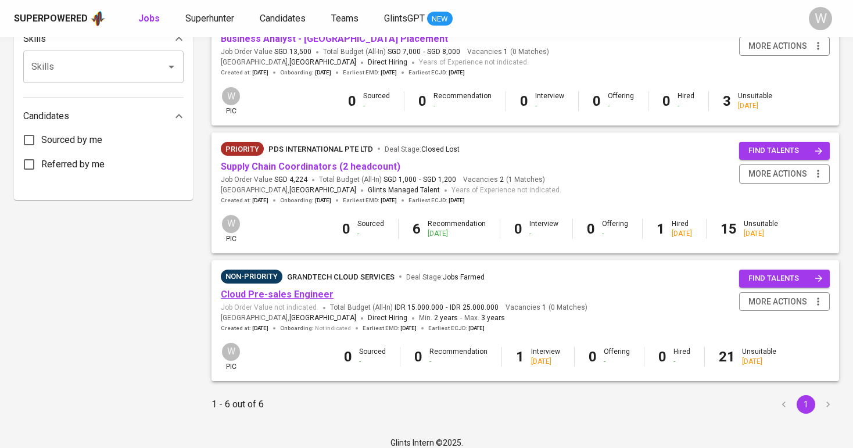
click at [296, 289] on link "Cloud Pre-sales Engineer" at bounding box center [277, 294] width 113 height 11
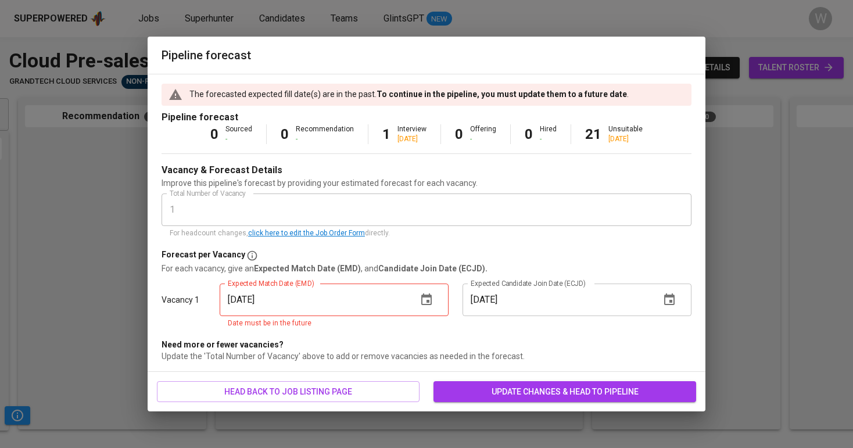
scroll to position [0, 189]
click at [432, 302] on icon "button" at bounding box center [426, 300] width 14 height 14
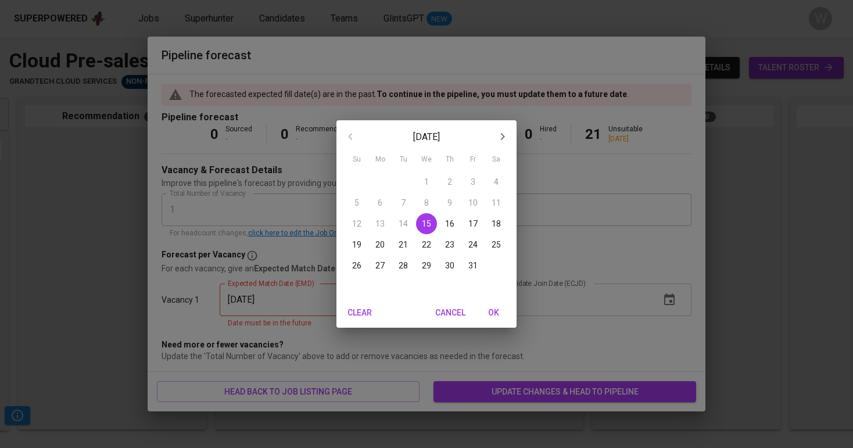
click at [466, 261] on span "31" at bounding box center [472, 266] width 21 height 12
type input "10/31/2025"
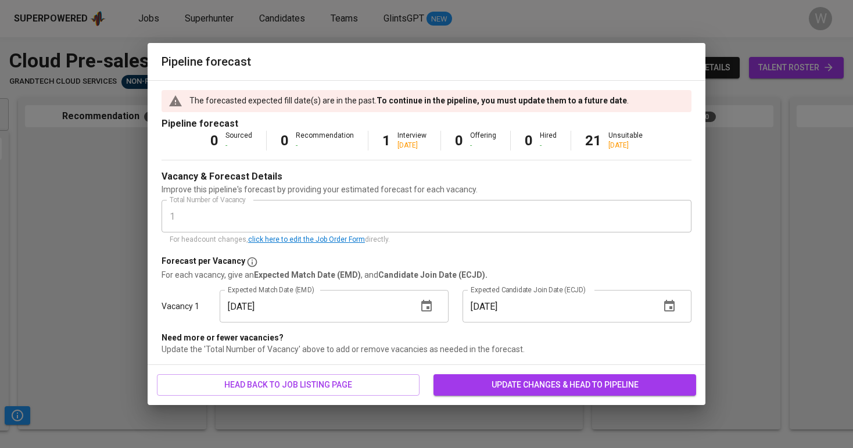
click at [521, 369] on div "head back to job listing page update changes & head to pipeline" at bounding box center [427, 385] width 558 height 40
click at [519, 380] on span "update changes & head to pipeline" at bounding box center [565, 385] width 244 height 15
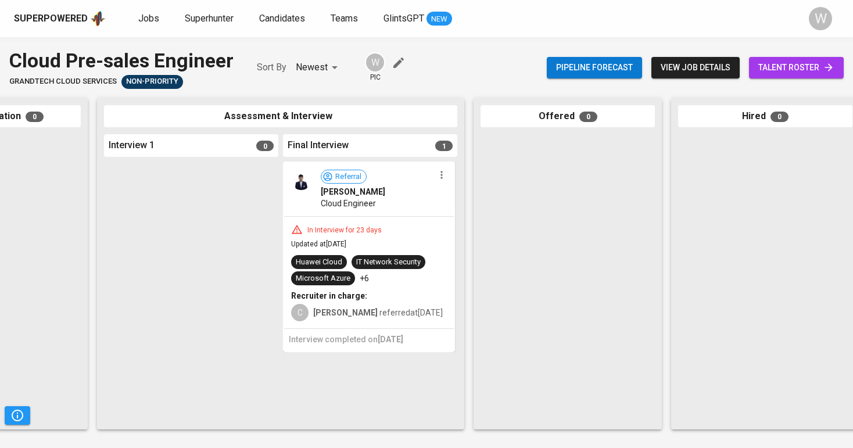
scroll to position [0, 309]
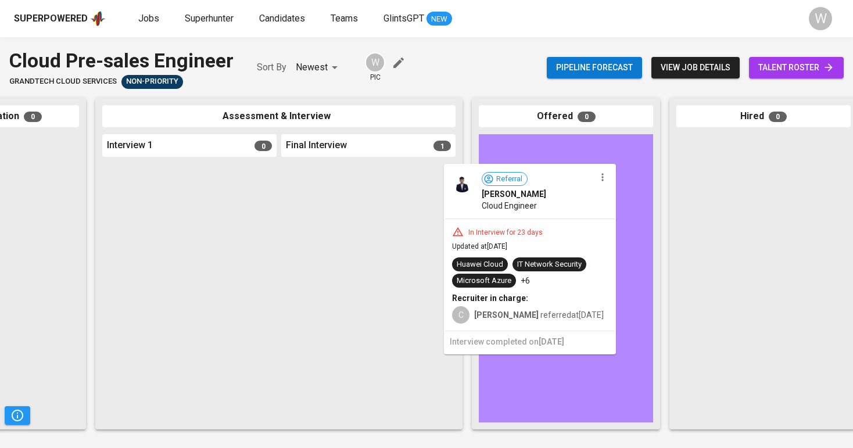
drag, startPoint x: 364, startPoint y: 251, endPoint x: 531, endPoint y: 255, distance: 166.7
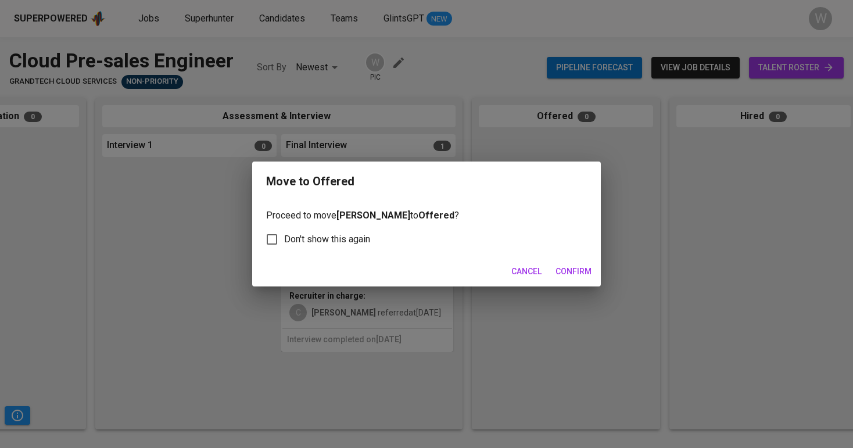
scroll to position [0, 307]
click at [574, 272] on span "Confirm" at bounding box center [573, 271] width 36 height 15
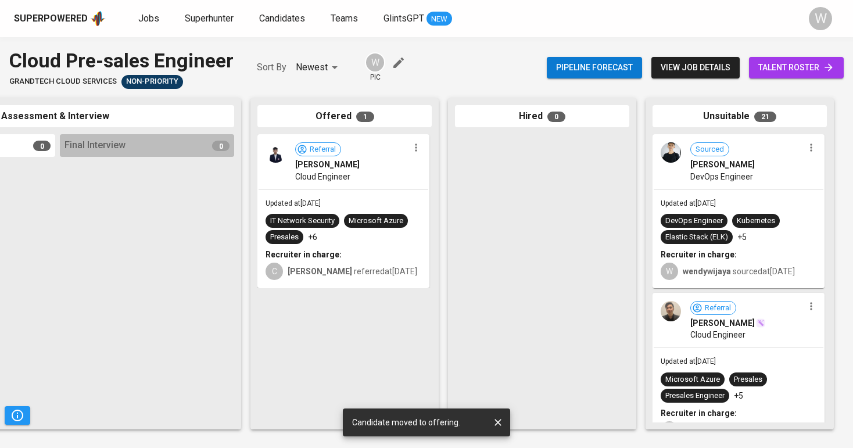
scroll to position [0, 530]
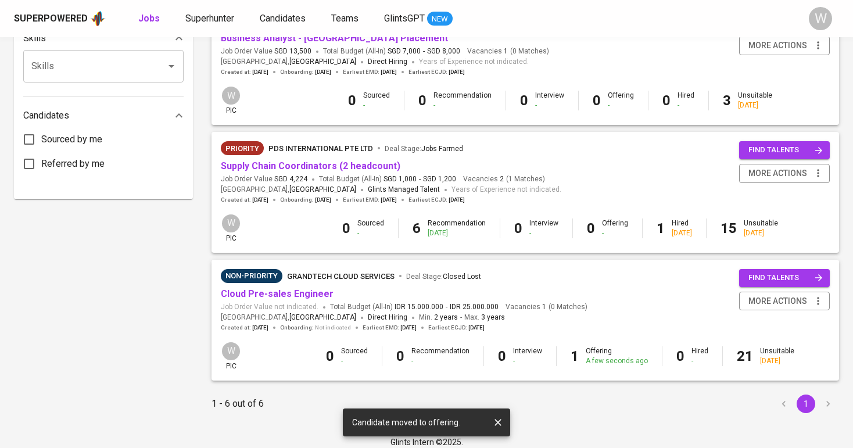
scroll to position [549, 0]
click at [163, 22] on div "Jobs Superhunter Candidates Teams GlintsGPT NEW" at bounding box center [295, 19] width 314 height 15
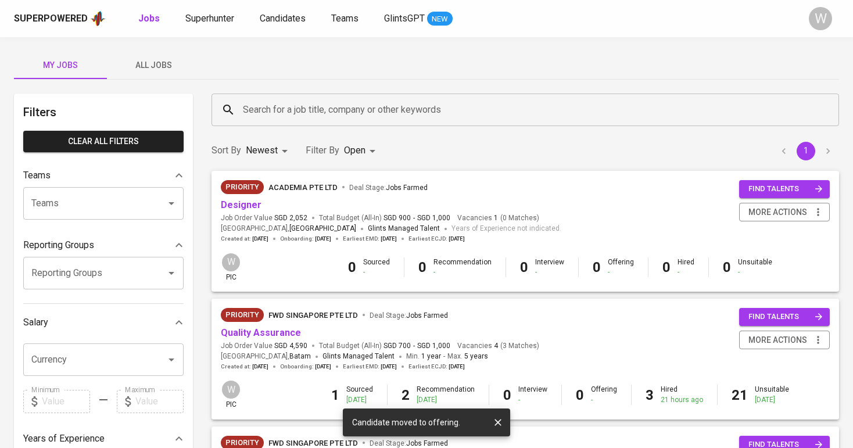
scroll to position [-1, 0]
click at [167, 64] on span "All Jobs" at bounding box center [153, 65] width 79 height 15
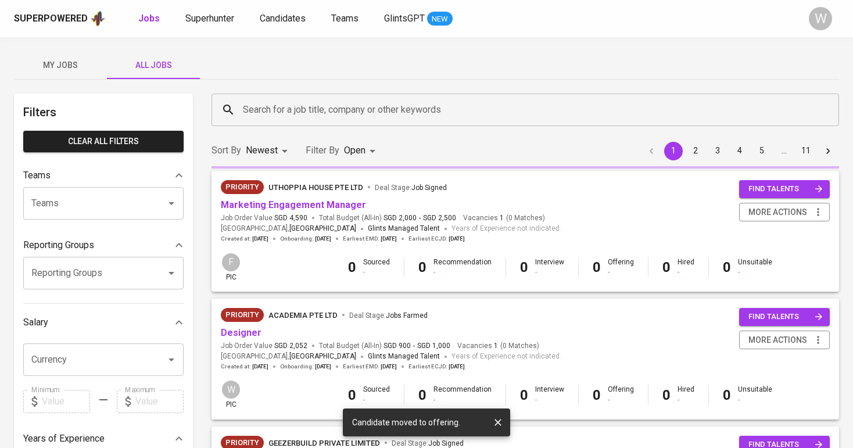
click at [294, 125] on div "Search for a job title, company or other keywords" at bounding box center [524, 110] width 627 height 33
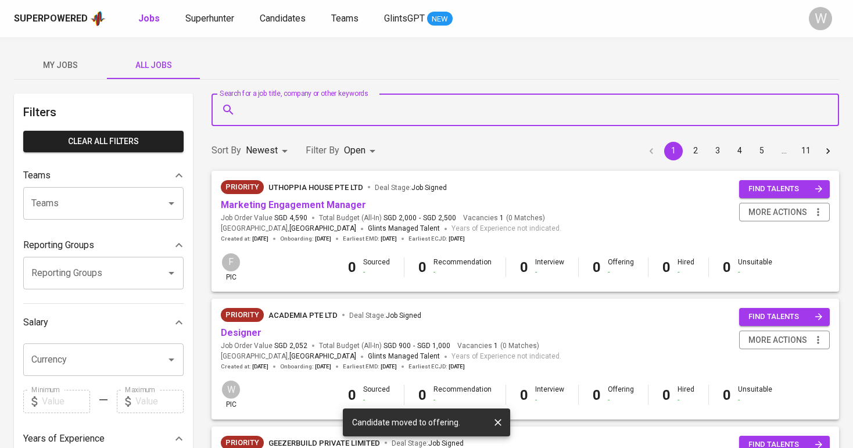
click at [293, 115] on input "Search for a job title, company or other keywords" at bounding box center [528, 110] width 576 height 22
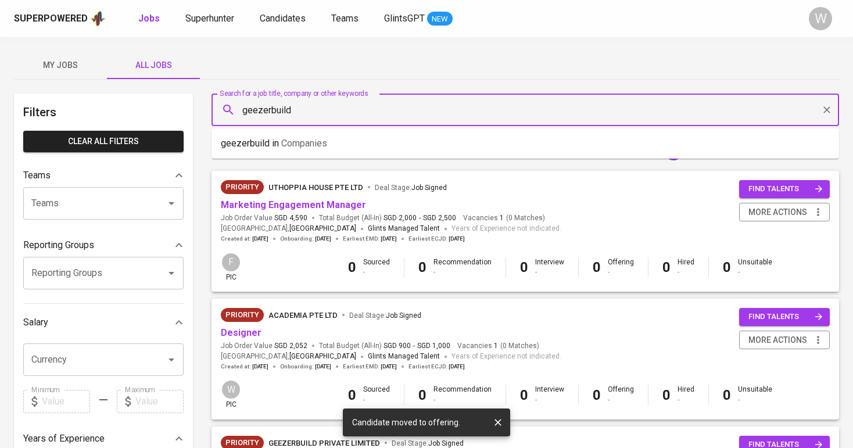
type input "geezerbuild"
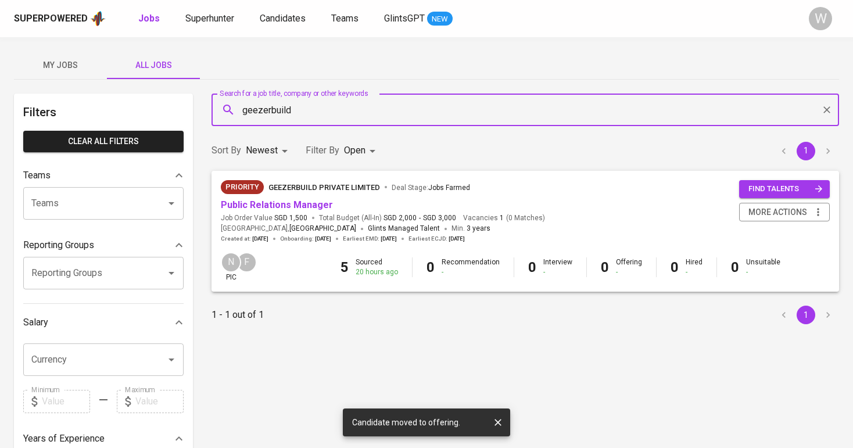
click at [357, 150] on body "Superpowered Jobs Superhunter Candidates Teams GlintsGPT NEW W My Jobs All Jobs…" at bounding box center [426, 396] width 853 height 793
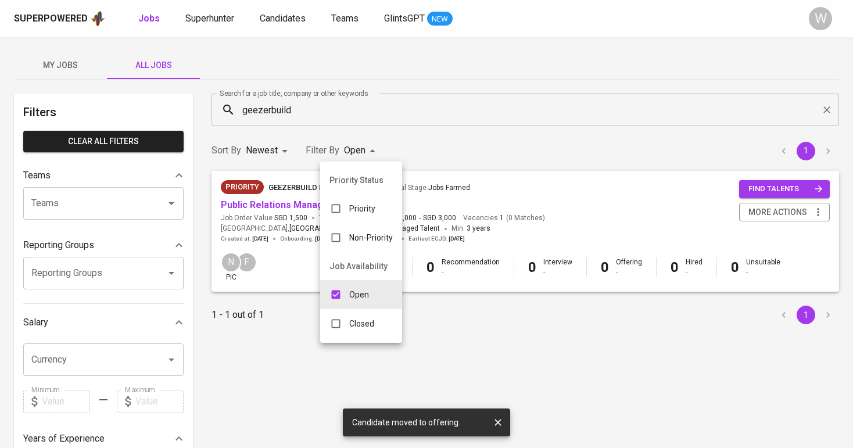
click at [359, 331] on div "Closed" at bounding box center [351, 323] width 63 height 22
type input "OPEN,CLOSE"
checkbox input "true"
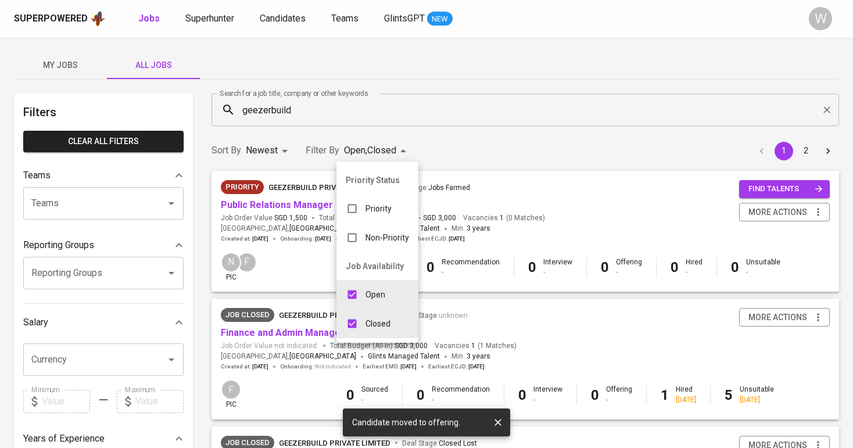
click at [451, 130] on div at bounding box center [426, 224] width 853 height 448
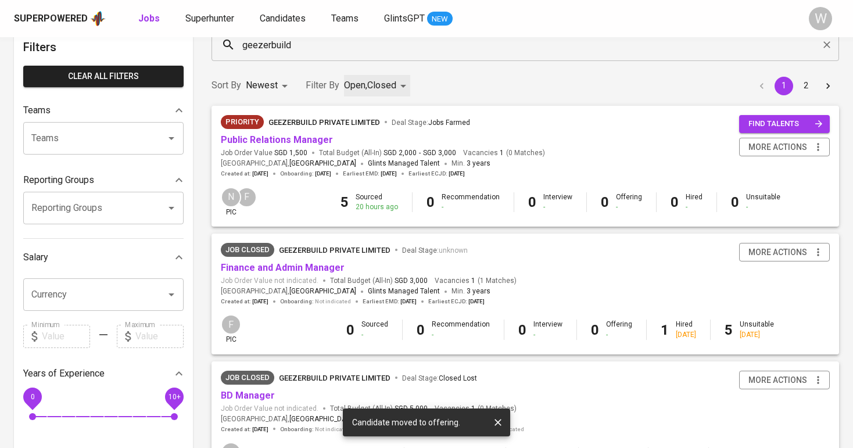
scroll to position [66, 0]
click at [271, 141] on link "Public Relations Manager" at bounding box center [277, 139] width 112 height 11
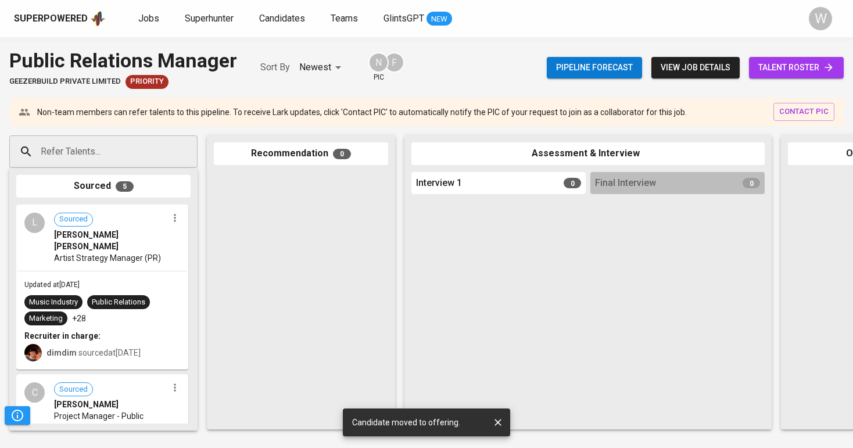
click at [774, 72] on span "talent roster" at bounding box center [796, 67] width 76 height 15
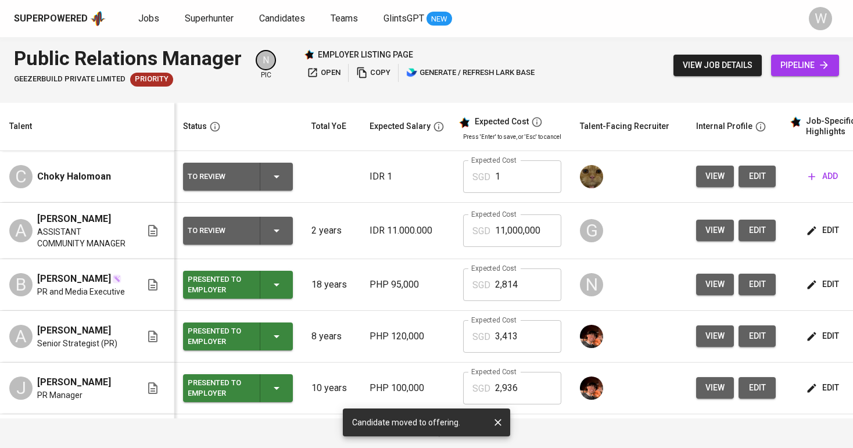
scroll to position [0, 1]
click at [375, 279] on td "PHP 95,000" at bounding box center [407, 285] width 94 height 52
click at [141, 23] on span "Jobs" at bounding box center [148, 18] width 21 height 11
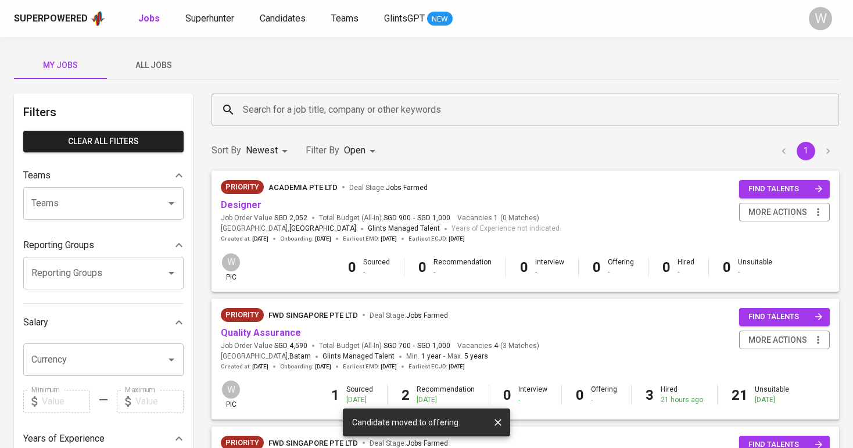
click at [145, 73] on button "All Jobs" at bounding box center [153, 65] width 93 height 28
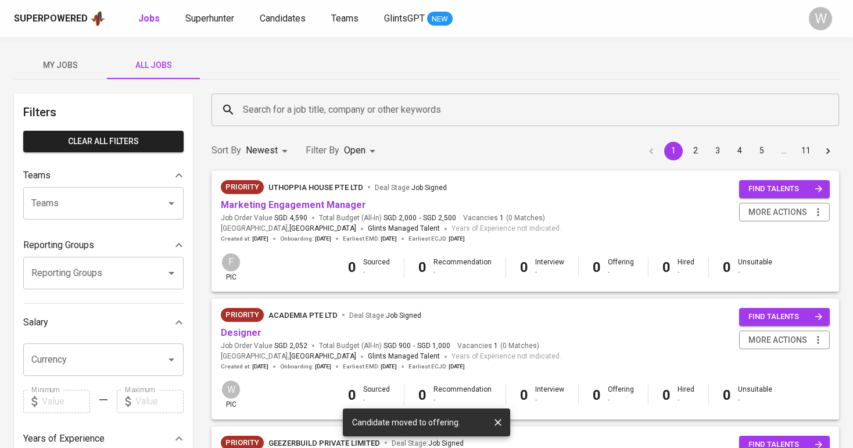
click at [256, 107] on input "Search for a job title, company or other keywords" at bounding box center [528, 110] width 576 height 22
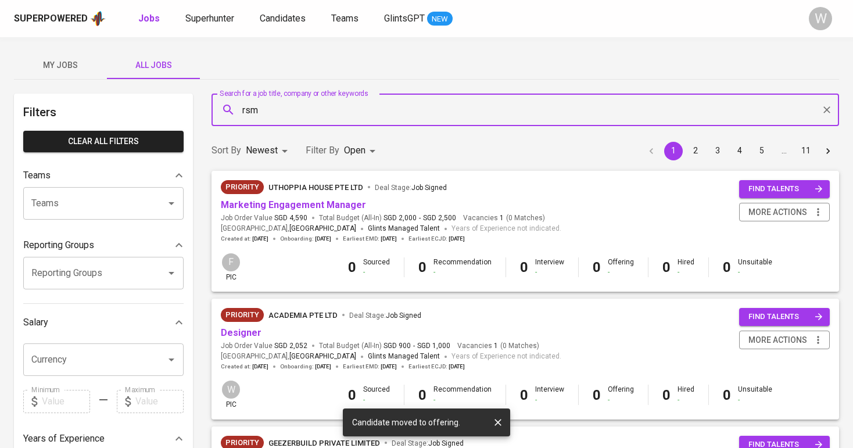
type input "rsm"
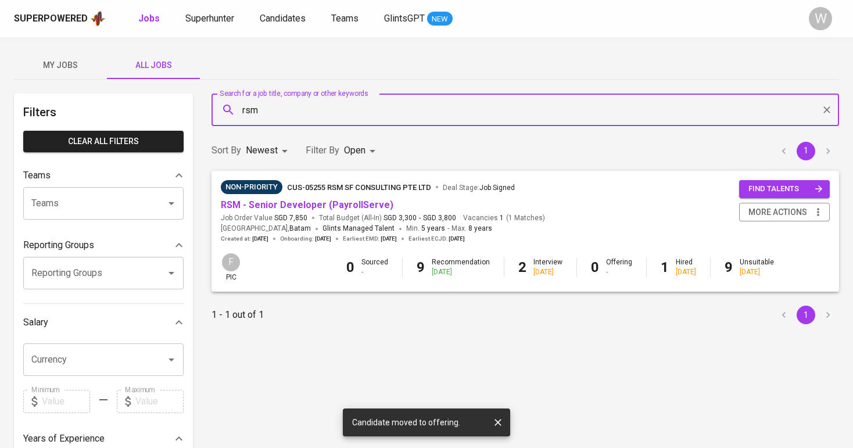
click at [319, 214] on span "Total Budget (All-In) SGD 3,300 - SGD 3,800" at bounding box center [387, 218] width 137 height 10
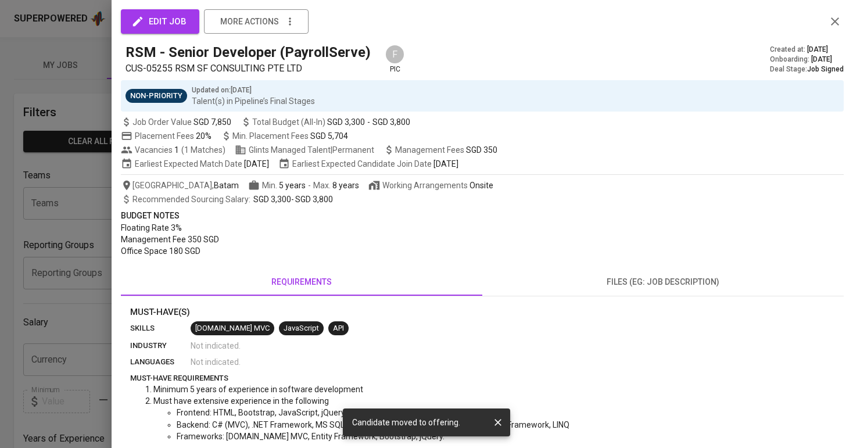
click at [44, 236] on div at bounding box center [426, 224] width 853 height 448
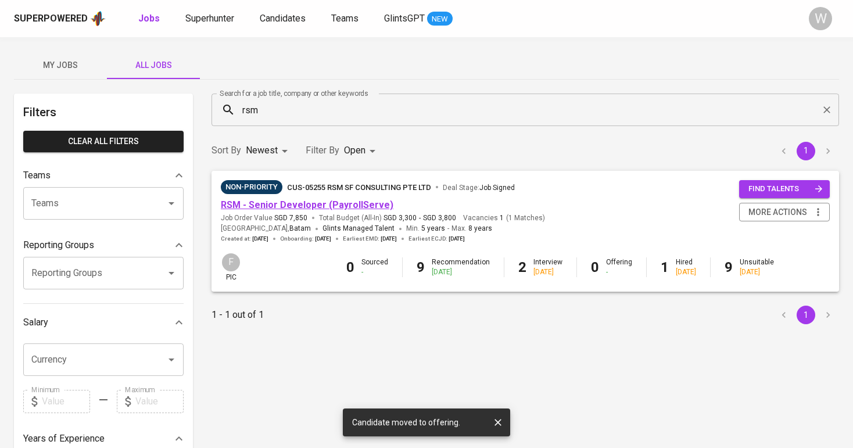
click at [257, 203] on link "RSM - Senior Developer (PayrollServe)" at bounding box center [307, 204] width 172 height 11
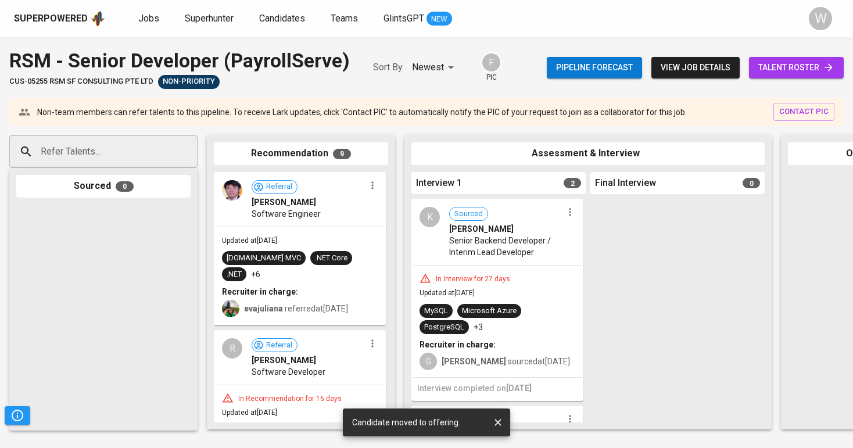
click at [806, 56] on div "Pipeline forecast view job details talent roster" at bounding box center [695, 67] width 297 height 42
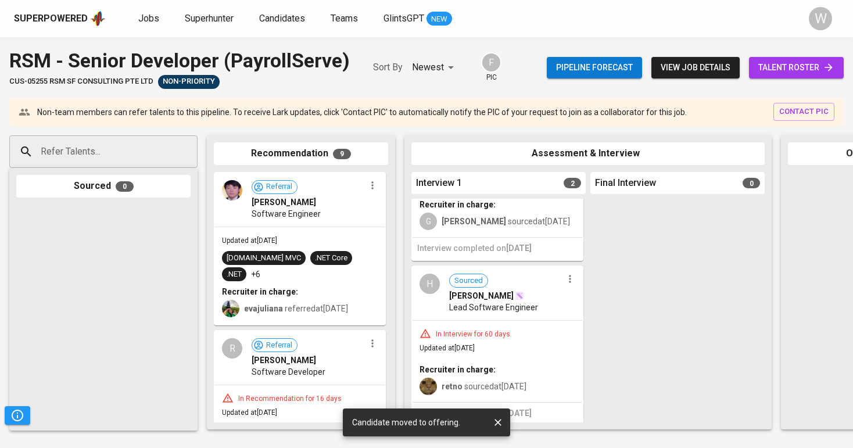
click at [335, 230] on div "Updated at Oct 12, 2025 ASP.NET MVC .NET Core .NET +6 Recruiter in charge: evaj…" at bounding box center [300, 276] width 170 height 98
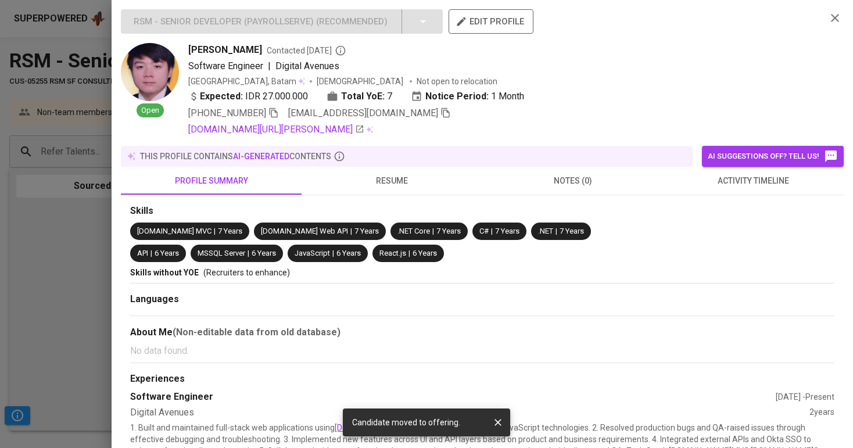
click at [370, 187] on span "resume" at bounding box center [391, 181] width 167 height 15
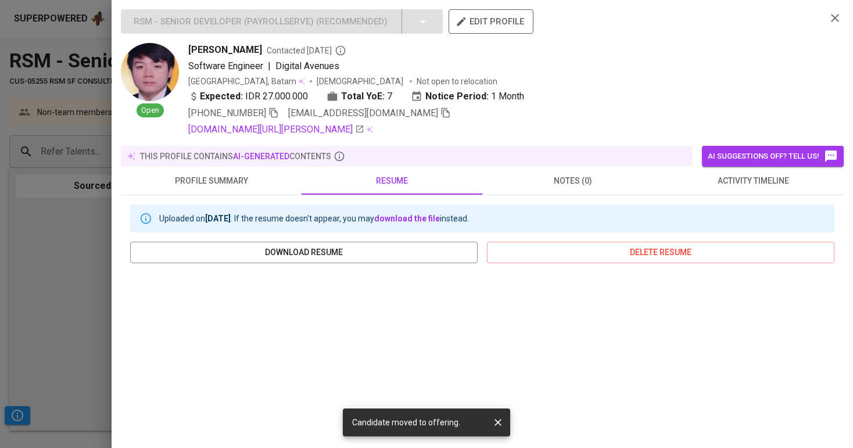
click at [195, 177] on span "profile summary" at bounding box center [211, 181] width 167 height 15
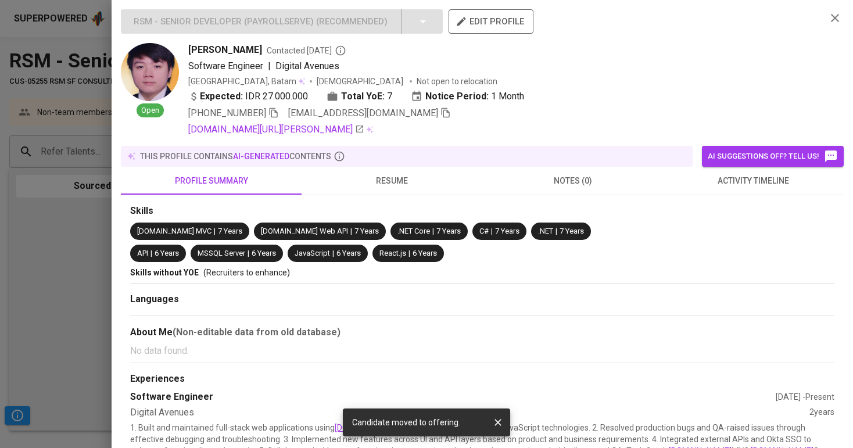
scroll to position [360, 0]
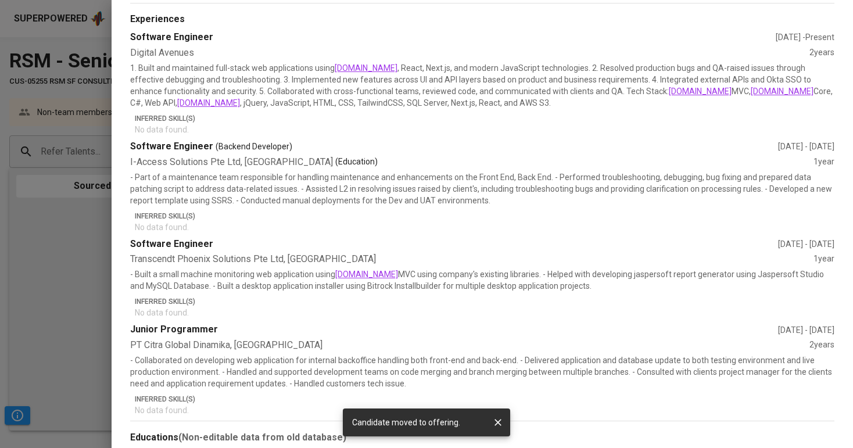
click at [57, 201] on div at bounding box center [426, 224] width 853 height 448
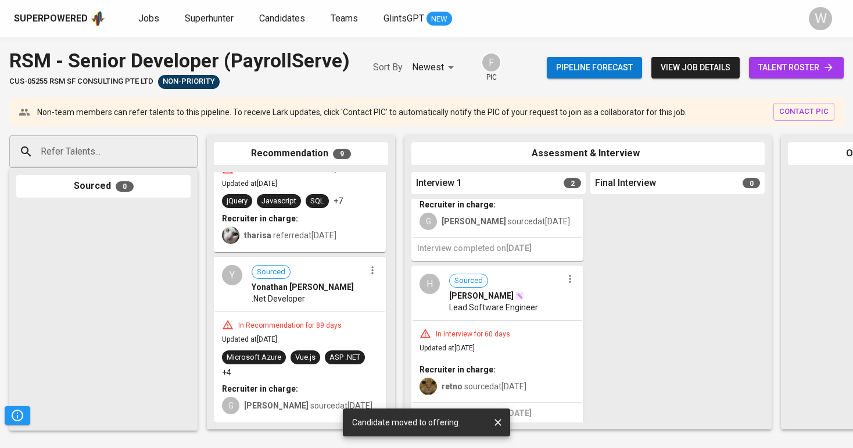
scroll to position [1132, 0]
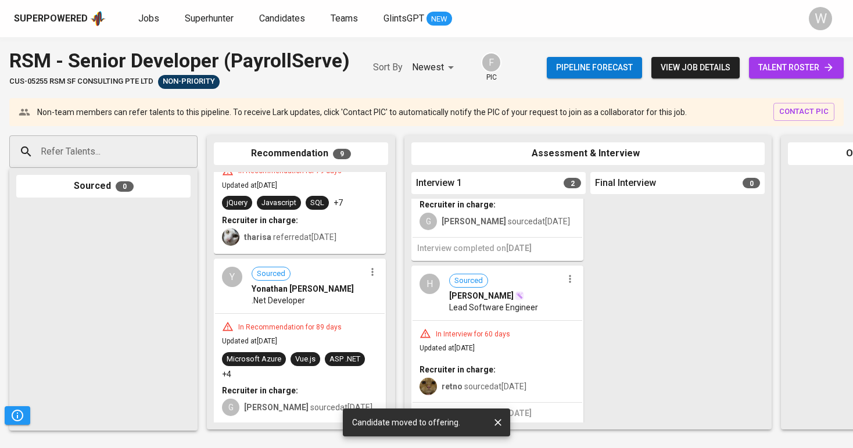
click at [795, 64] on span "talent roster" at bounding box center [796, 67] width 76 height 15
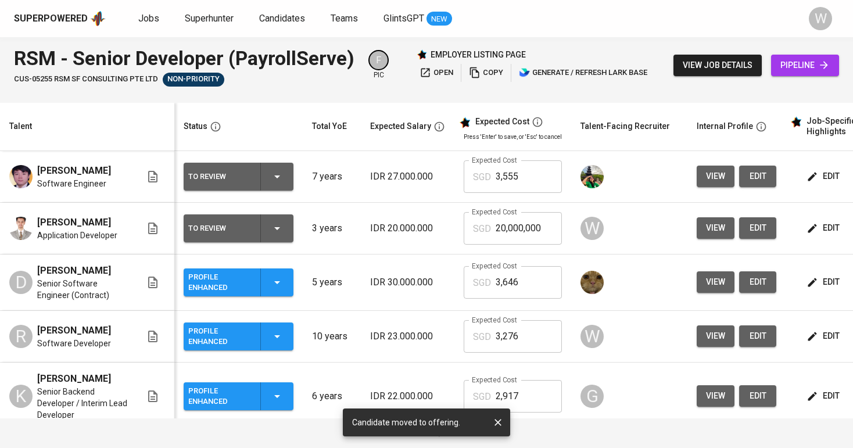
click at [497, 426] on icon "button" at bounding box center [498, 422] width 12 height 12
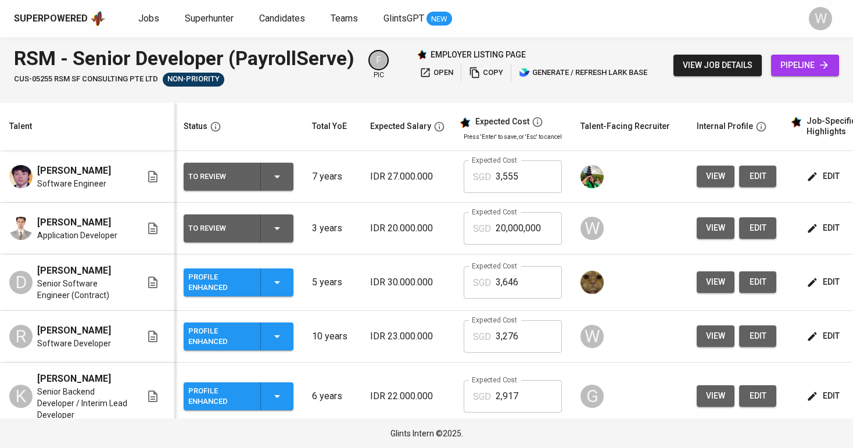
click at [287, 236] on div "To Review" at bounding box center [238, 228] width 100 height 28
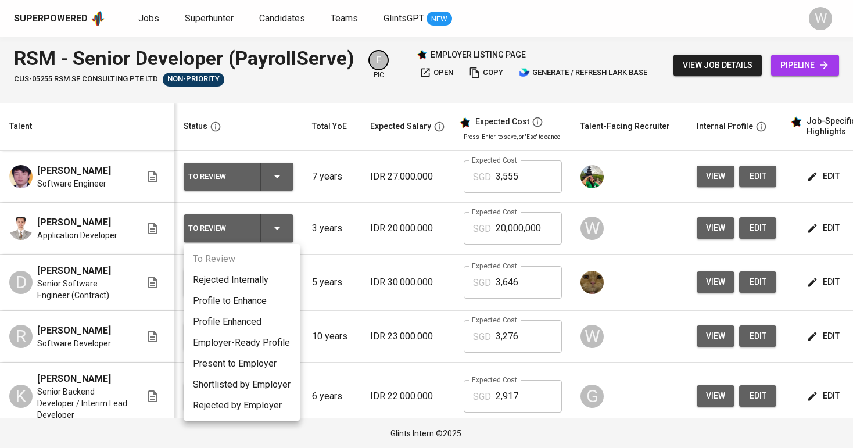
click at [328, 238] on div at bounding box center [426, 224] width 853 height 448
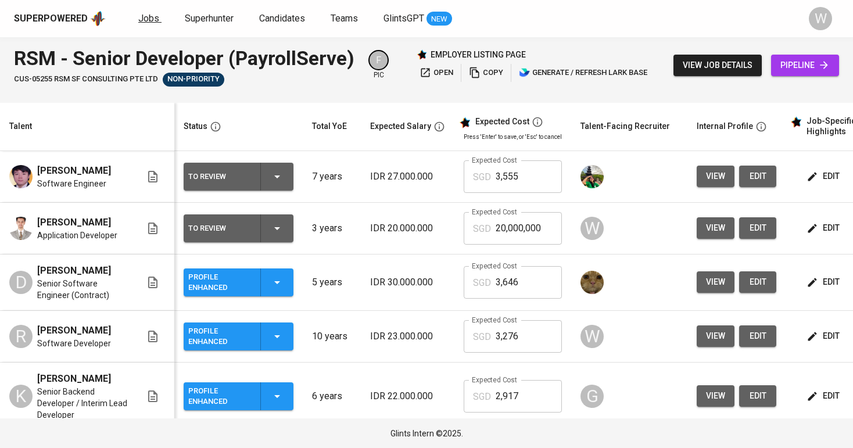
click at [139, 13] on span "Jobs" at bounding box center [148, 18] width 21 height 11
